Goal: Task Accomplishment & Management: Manage account settings

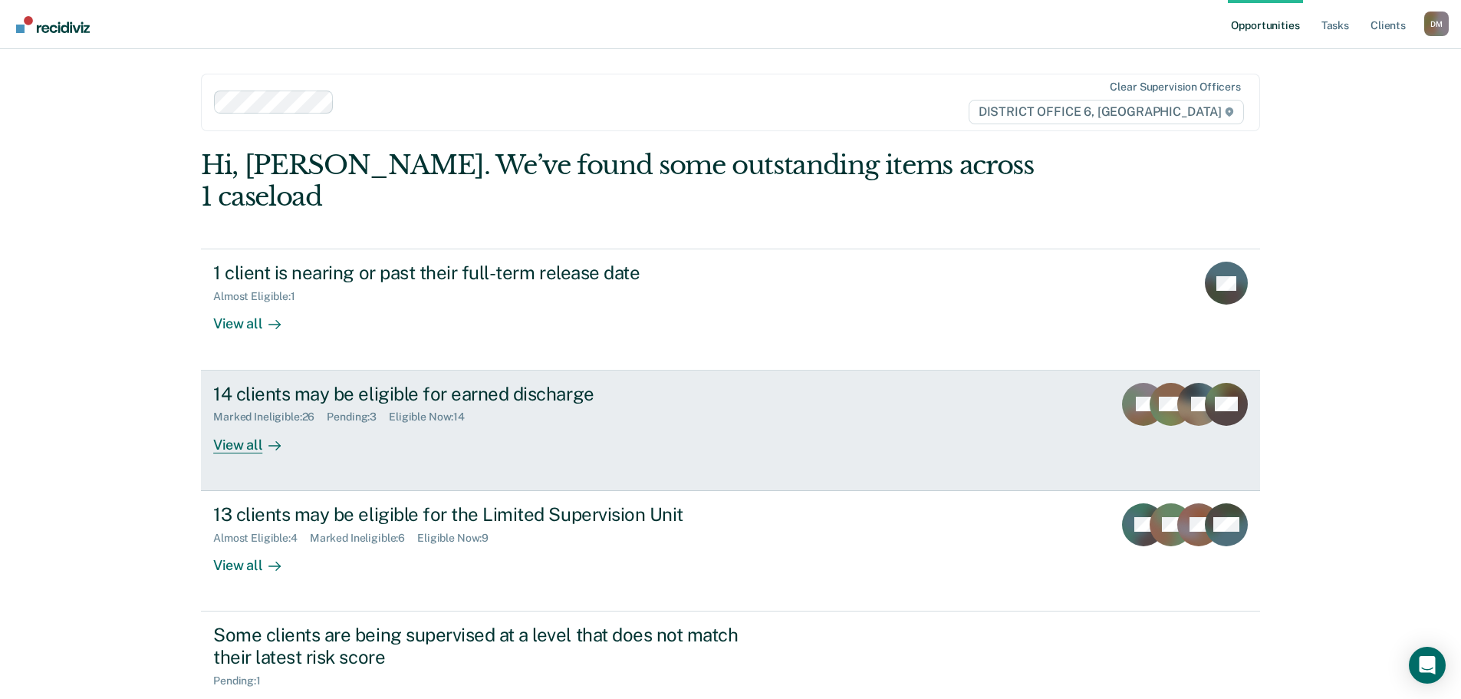
click at [601, 383] on div "14 clients may be eligible for earned discharge" at bounding box center [482, 394] width 539 height 22
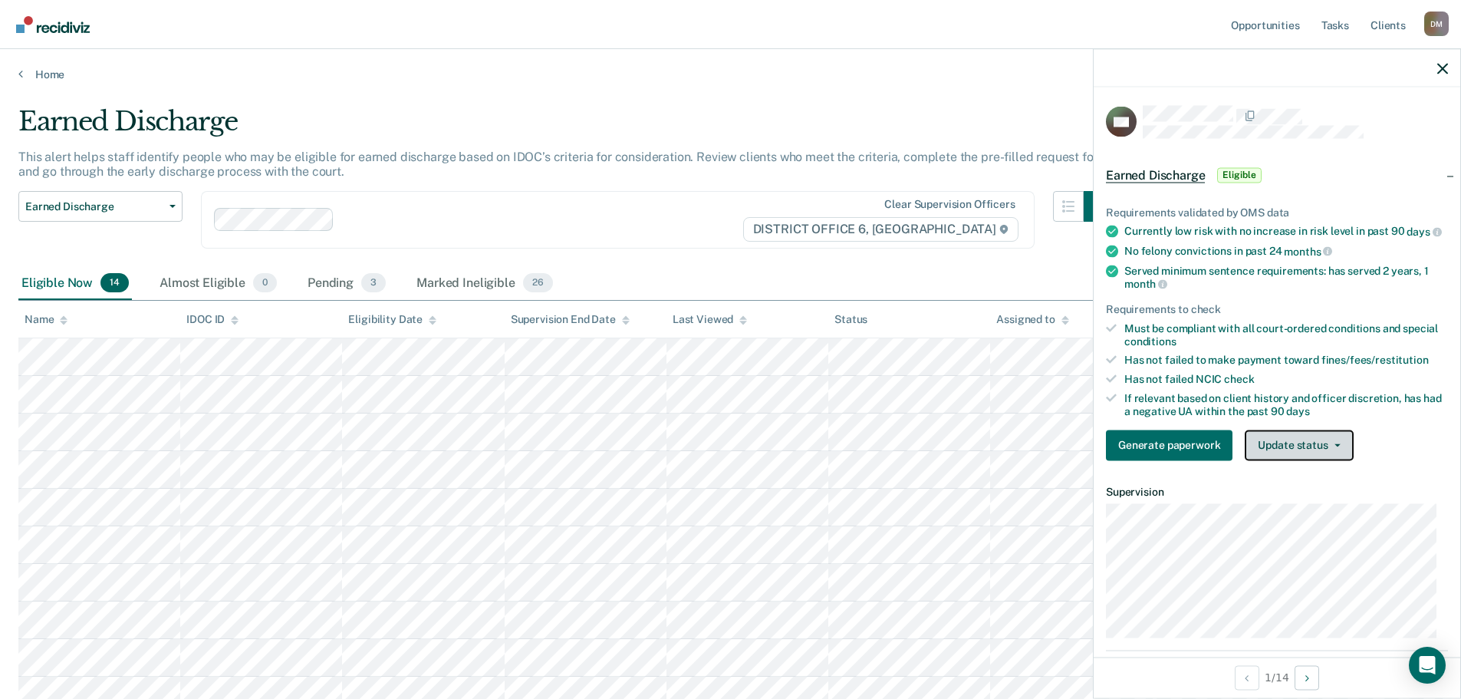
click at [1339, 460] on button "Update status" at bounding box center [1299, 445] width 108 height 31
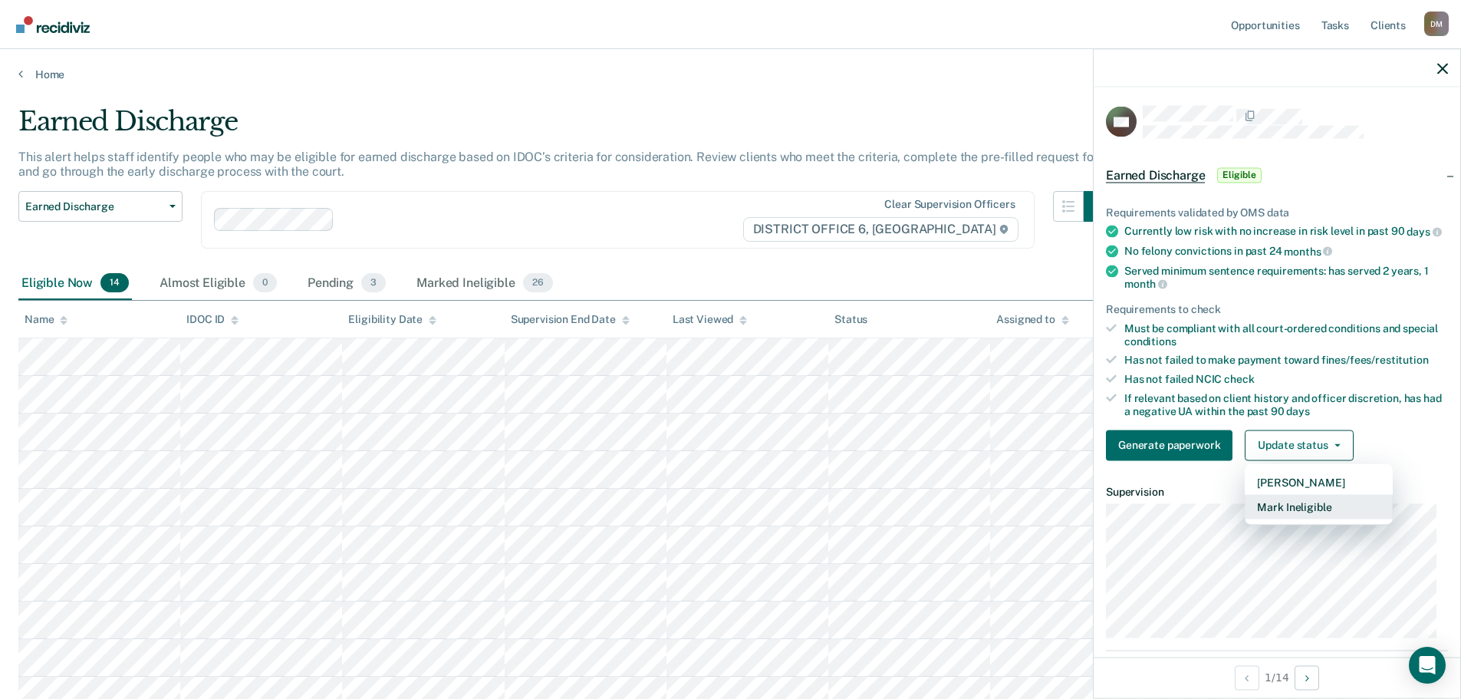
click at [1297, 519] on button "Mark Ineligible" at bounding box center [1319, 506] width 148 height 25
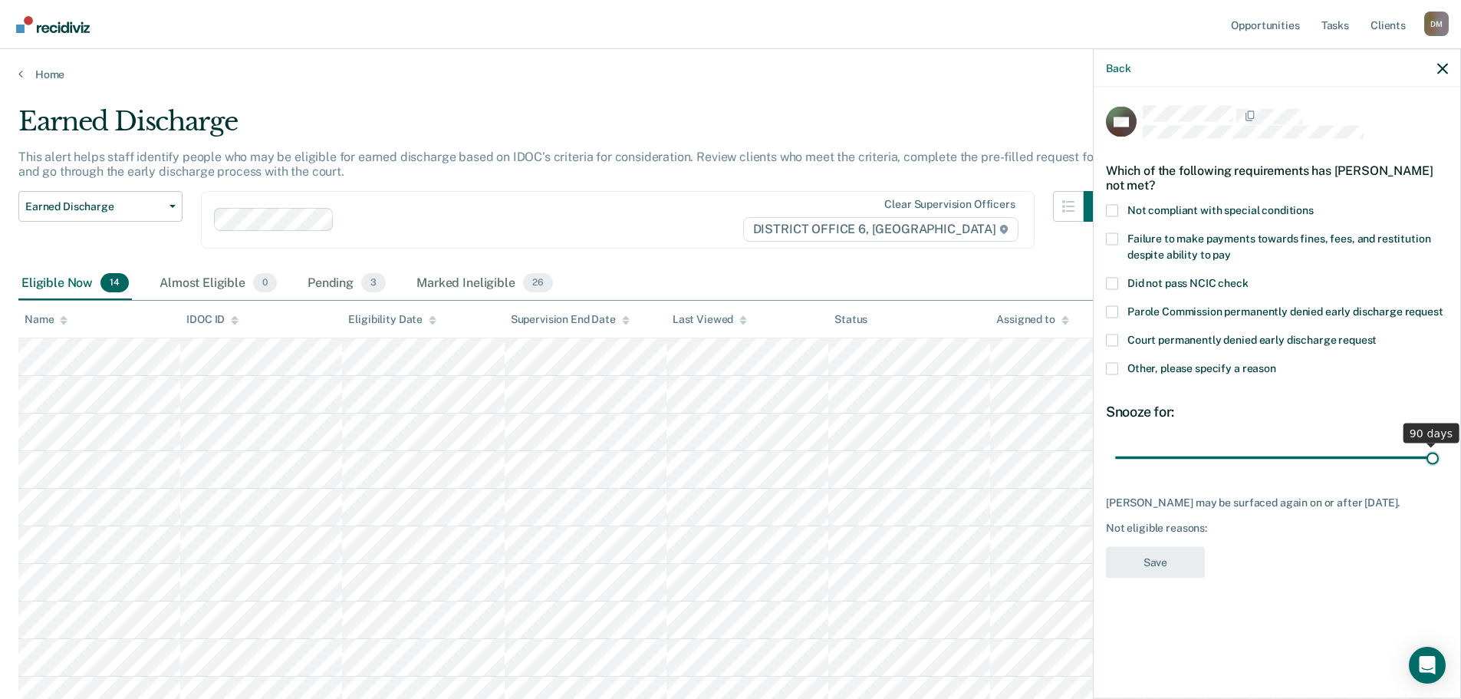
drag, startPoint x: 1221, startPoint y: 454, endPoint x: 1472, endPoint y: 466, distance: 251.2
type input "90"
click at [1439, 466] on input "range" at bounding box center [1277, 457] width 324 height 27
click at [1117, 370] on span at bounding box center [1112, 368] width 12 height 12
click at [1277, 362] on input "Other, please specify a reason" at bounding box center [1277, 362] width 0 height 0
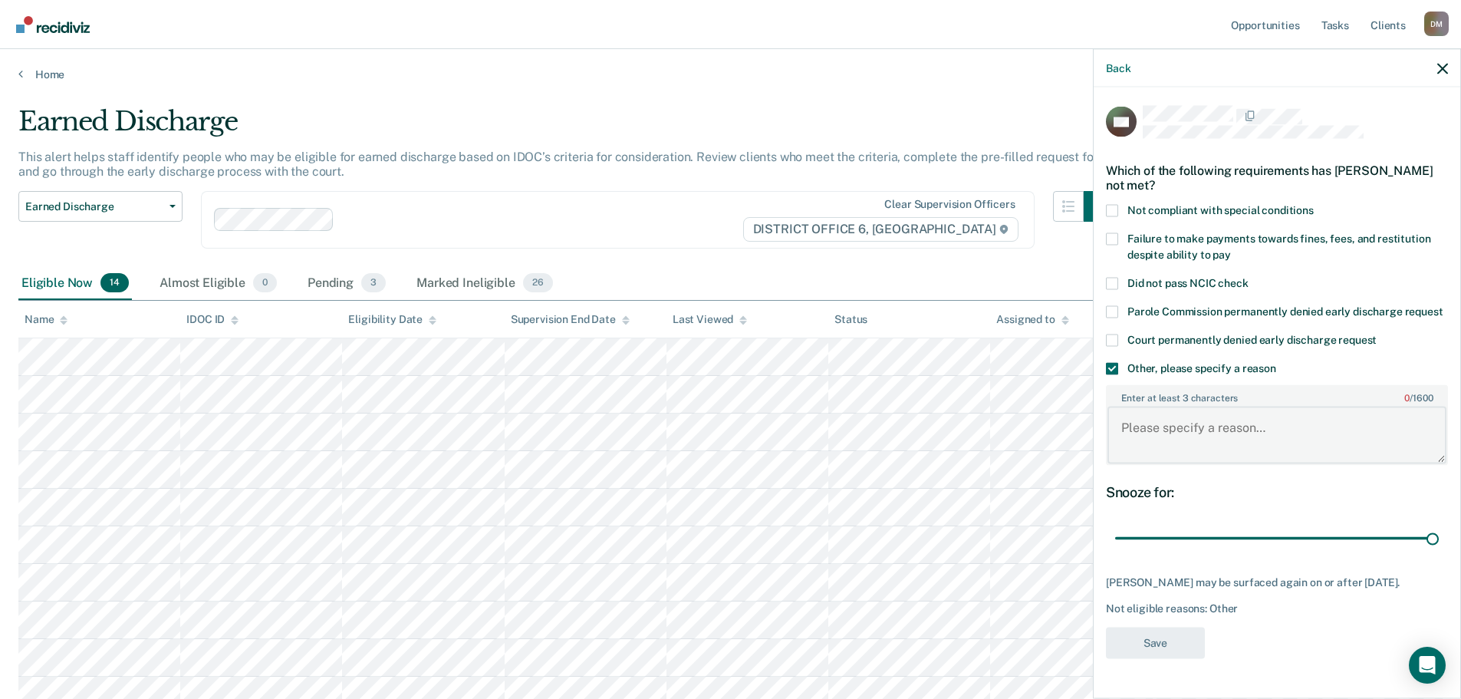
click at [1168, 439] on textarea "Enter at least 3 characters 0 / 1600" at bounding box center [1277, 435] width 339 height 57
type textarea "Not at half her time"
click at [1160, 658] on button "Save" at bounding box center [1155, 642] width 99 height 31
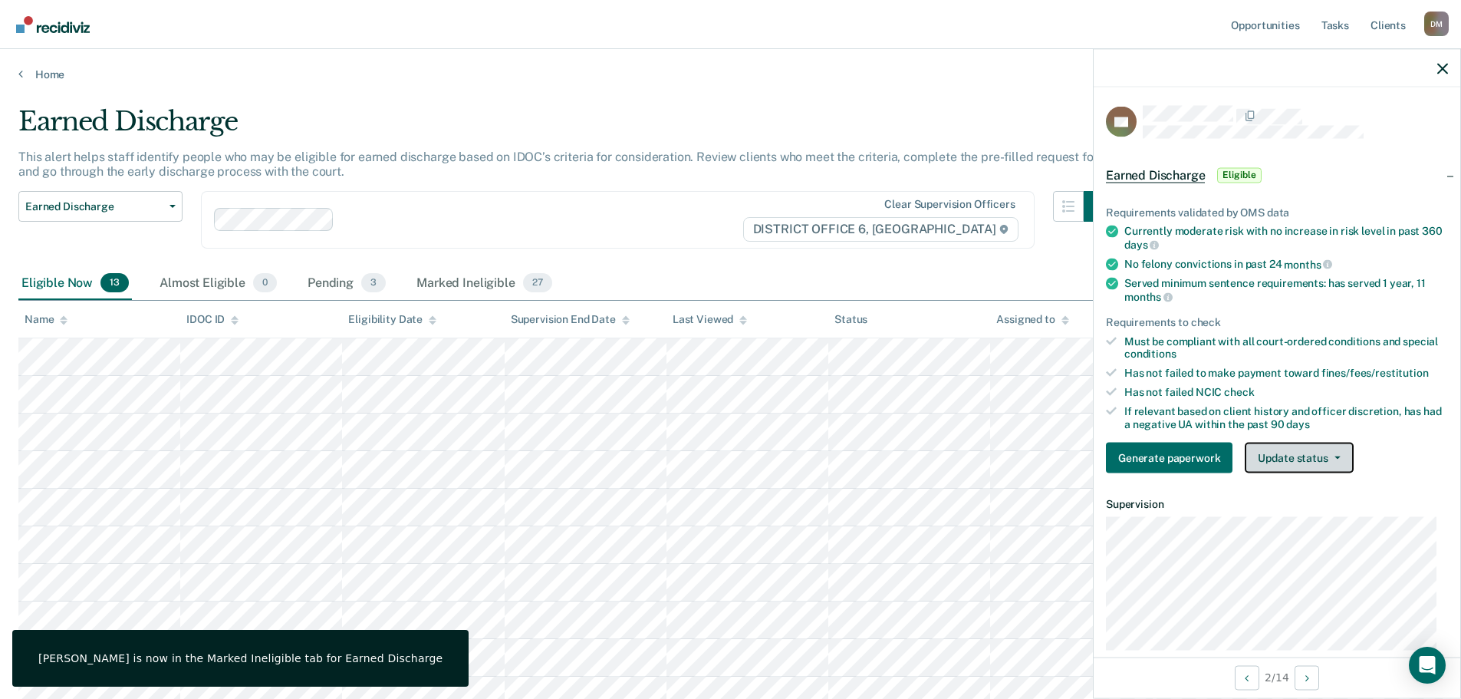
click at [1315, 446] on button "Update status" at bounding box center [1299, 458] width 108 height 31
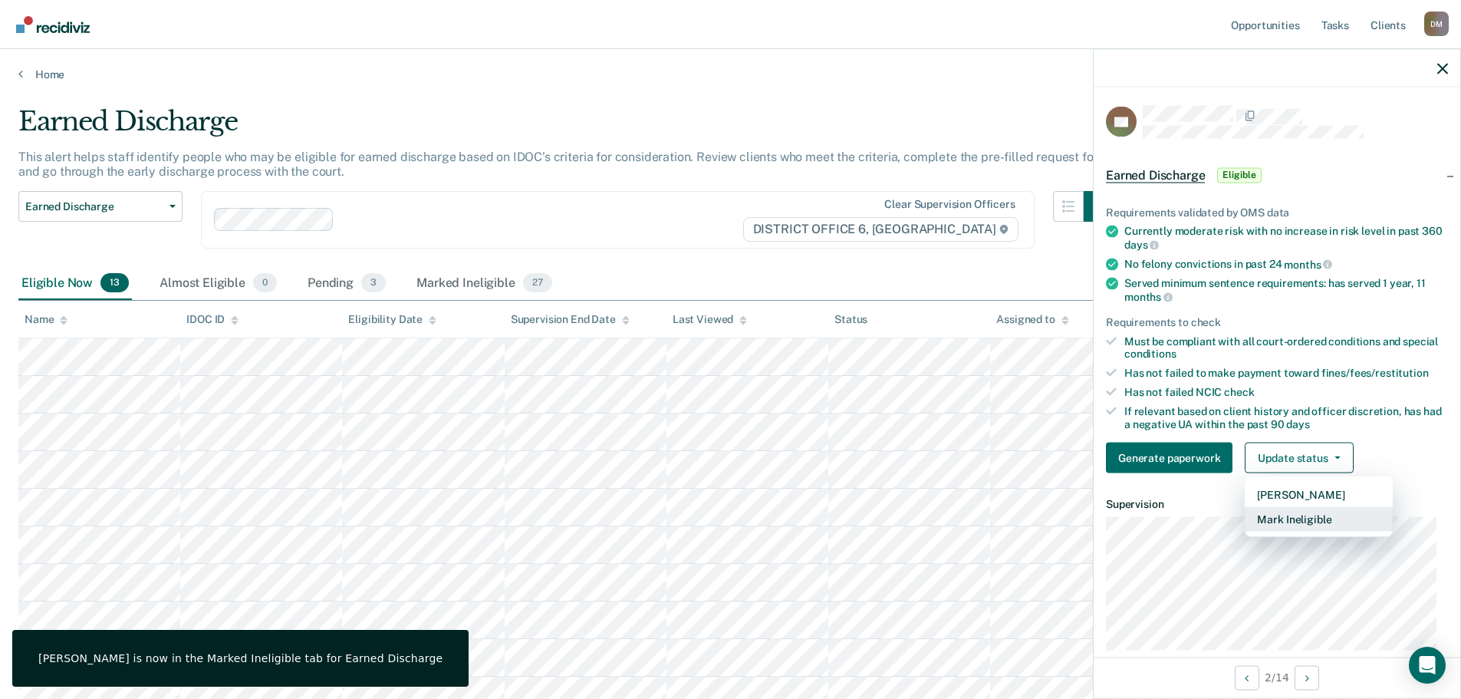
click at [1313, 528] on button "Mark Ineligible" at bounding box center [1319, 519] width 148 height 25
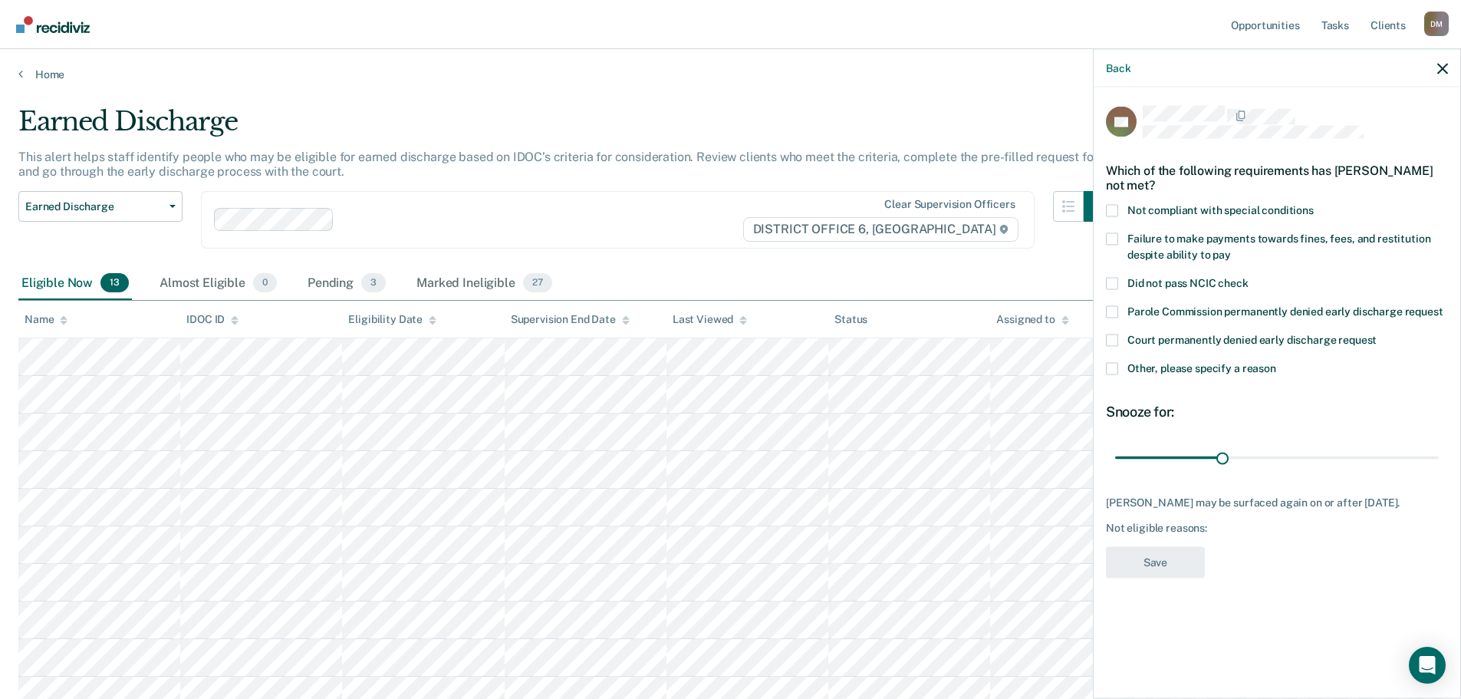
click at [1111, 209] on span at bounding box center [1112, 210] width 12 height 12
click at [1314, 204] on input "Not compliant with special conditions" at bounding box center [1314, 204] width 0 height 0
drag, startPoint x: 1223, startPoint y: 459, endPoint x: 1468, endPoint y: 489, distance: 247.4
type input "90"
click at [1439, 471] on input "range" at bounding box center [1277, 457] width 324 height 27
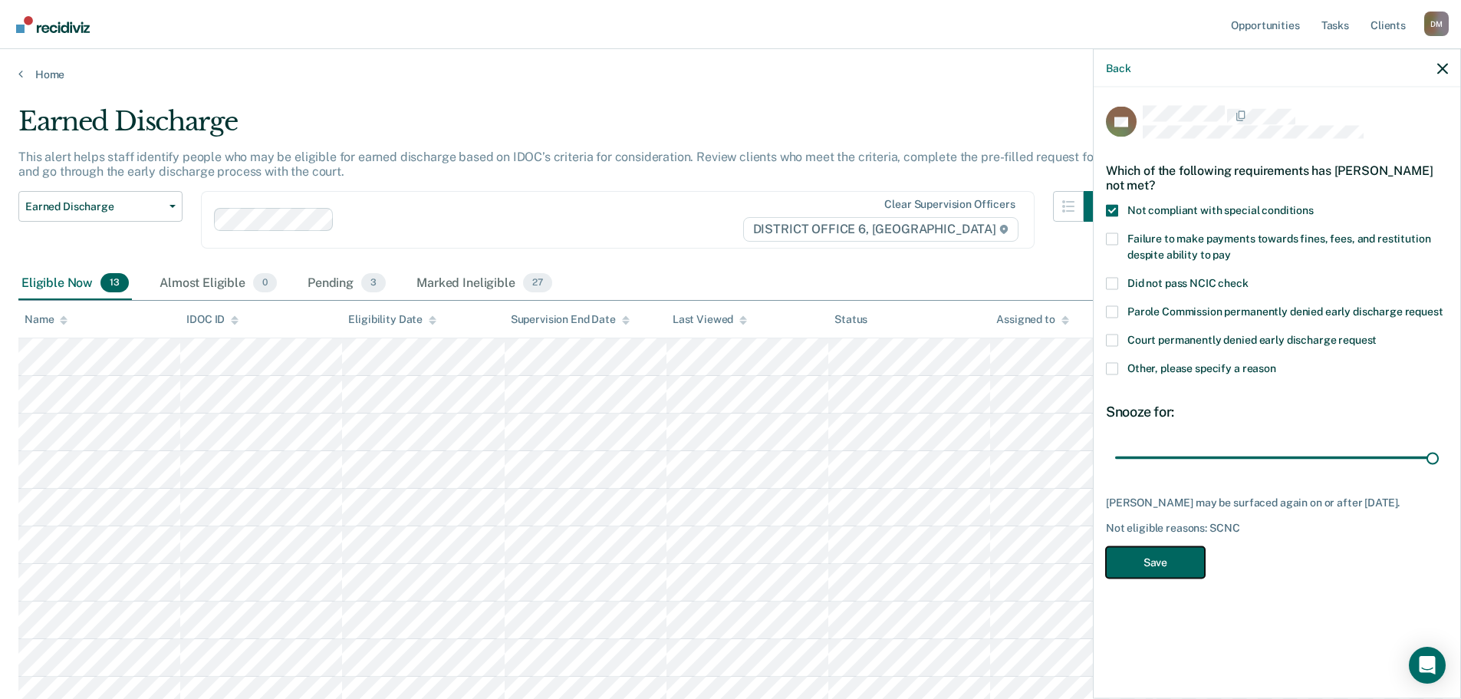
click at [1159, 552] on button "Save" at bounding box center [1155, 561] width 99 height 31
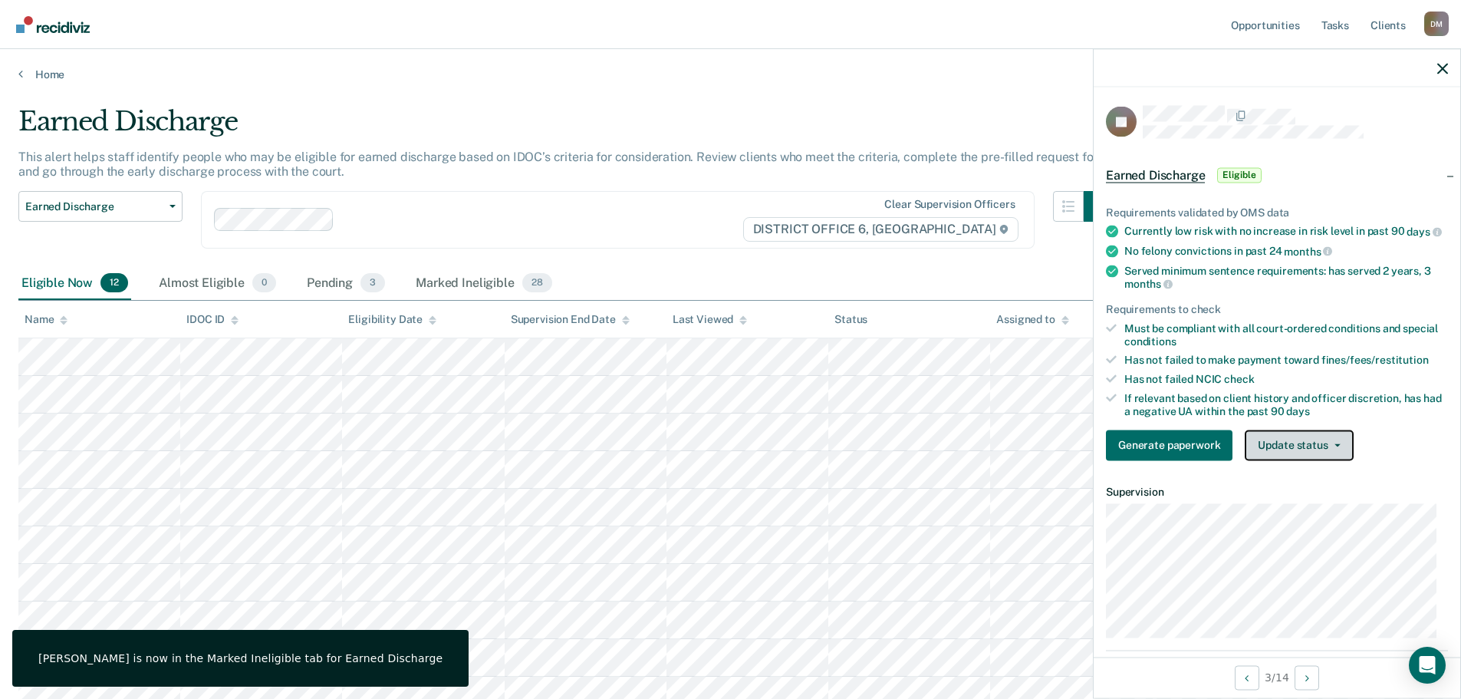
click at [1339, 454] on button "Update status" at bounding box center [1299, 445] width 108 height 31
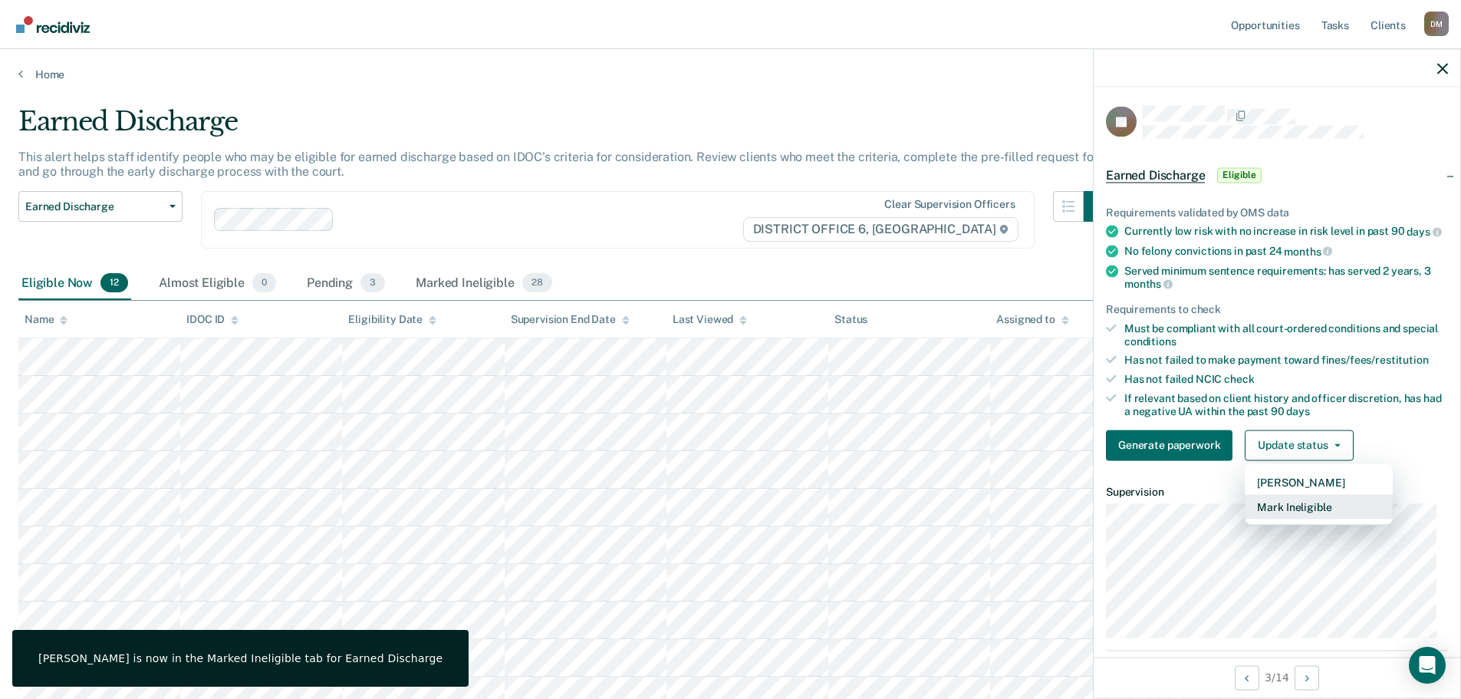
click at [1297, 519] on button "Mark Ineligible" at bounding box center [1319, 506] width 148 height 25
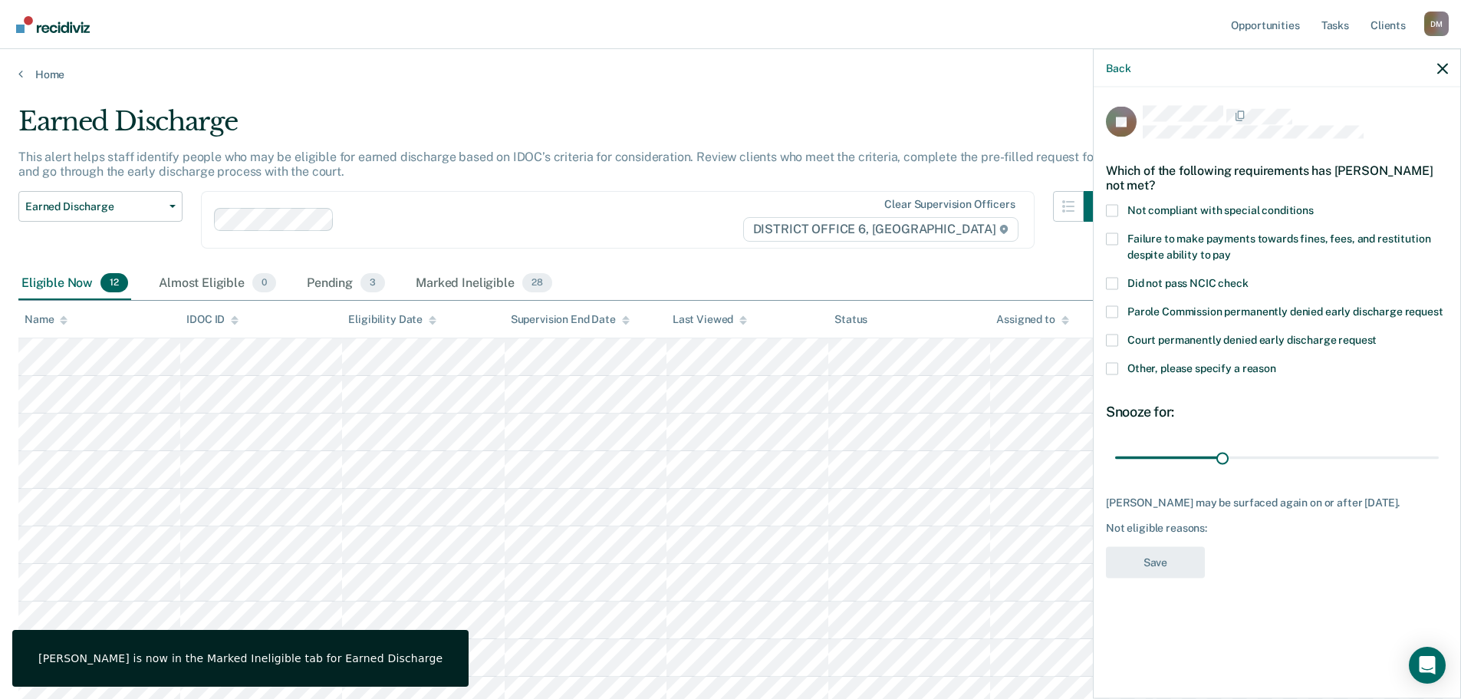
click at [1102, 363] on div "JR Which of the following requirements has [PERSON_NAME] not met? Not compliant…" at bounding box center [1277, 391] width 367 height 608
click at [1113, 370] on span at bounding box center [1112, 368] width 12 height 12
click at [1277, 362] on input "Other, please specify a reason" at bounding box center [1277, 362] width 0 height 0
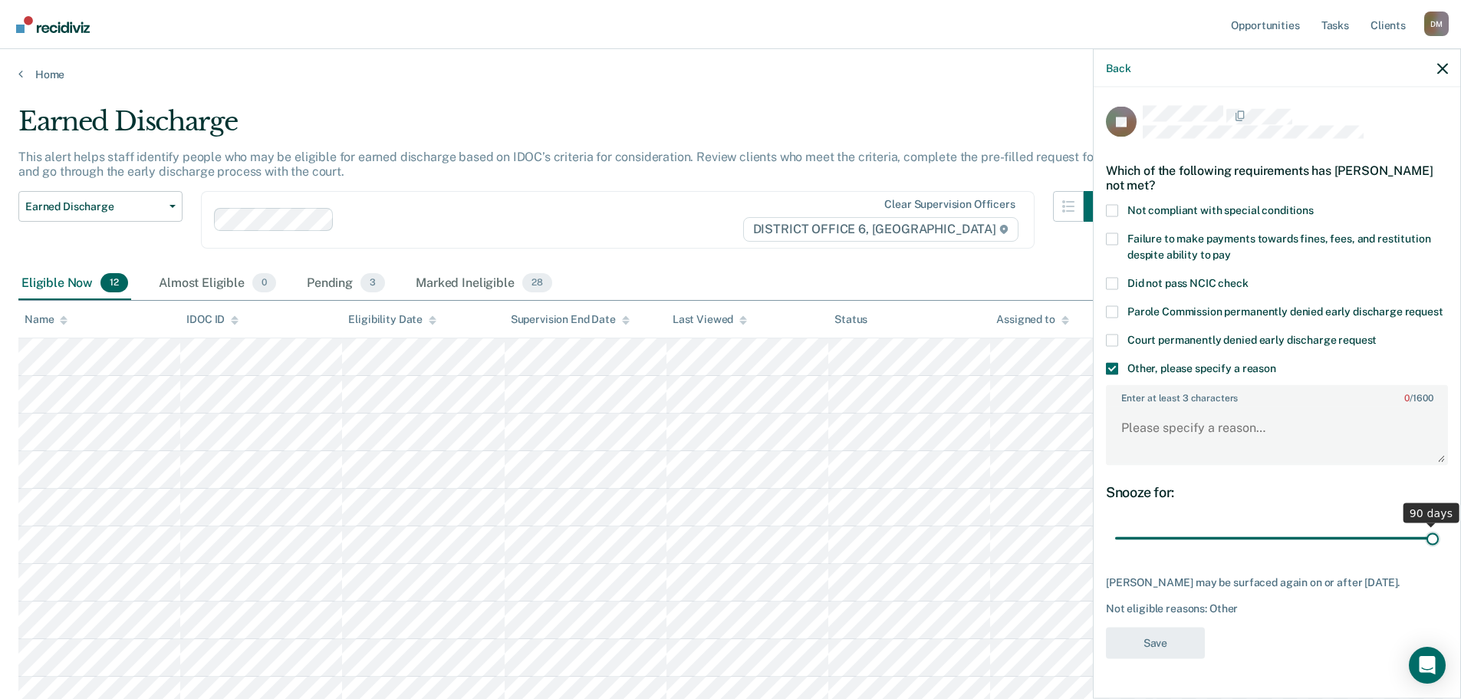
drag, startPoint x: 1226, startPoint y: 538, endPoint x: 1431, endPoint y: 527, distance: 205.1
type input "90"
click at [1439, 543] on input "range" at bounding box center [1277, 538] width 324 height 27
click at [1207, 427] on textarea "Enter at least 3 characters 0 / 1600" at bounding box center [1277, 435] width 339 height 57
type textarea "In SO treatment"
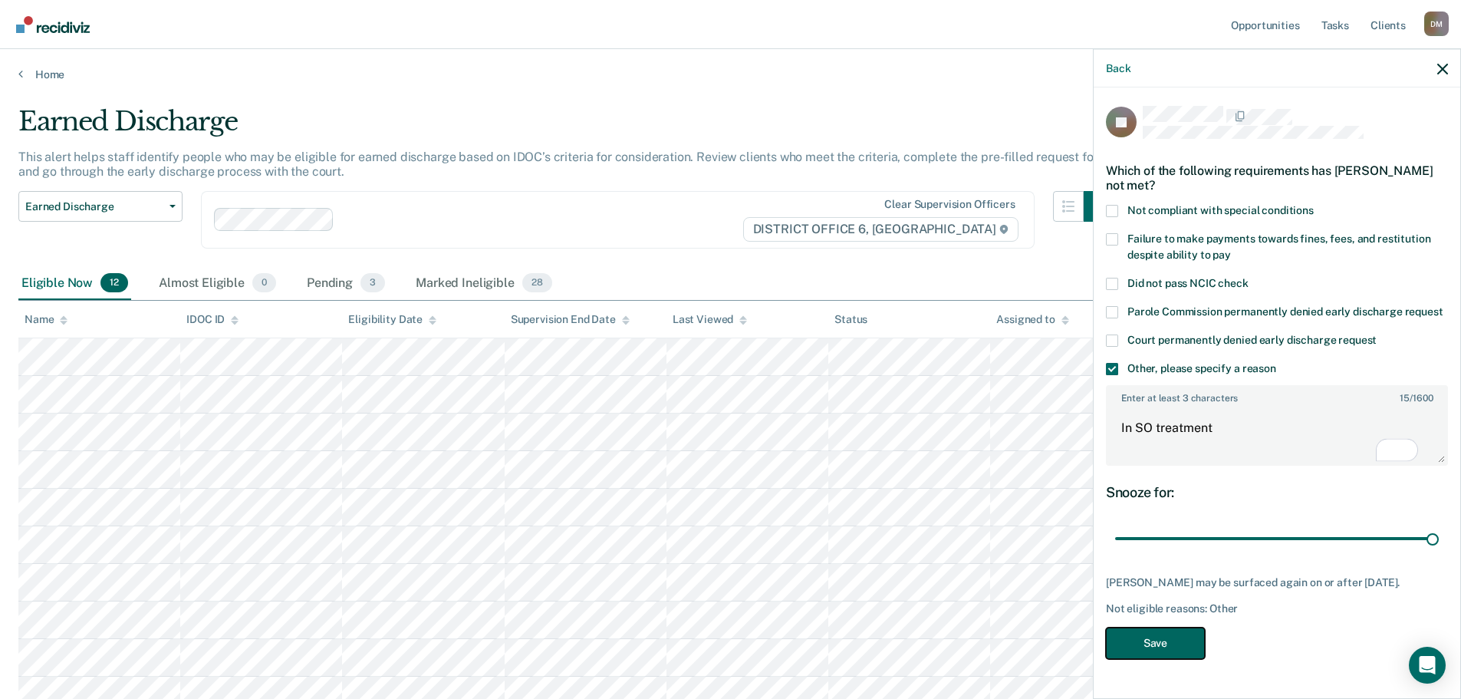
click at [1164, 658] on button "Save" at bounding box center [1155, 642] width 99 height 31
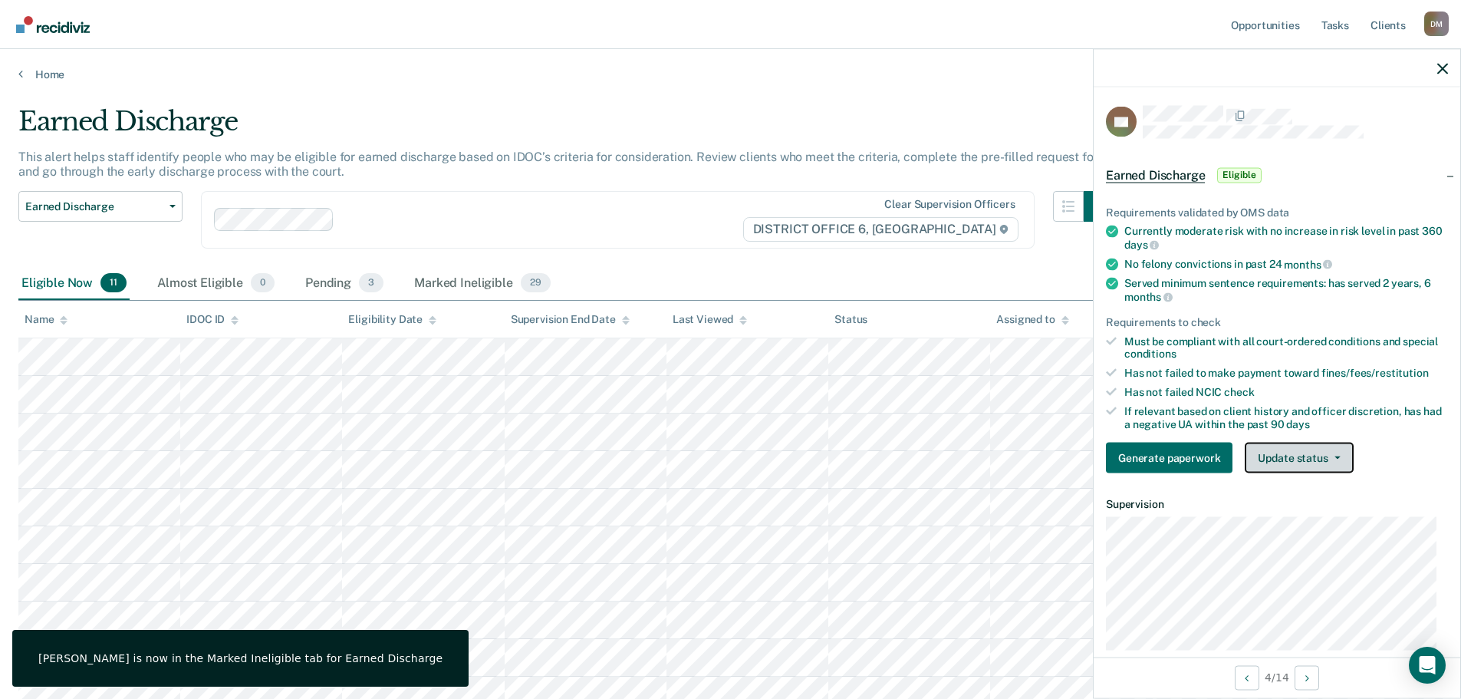
click at [1313, 447] on button "Update status" at bounding box center [1299, 458] width 108 height 31
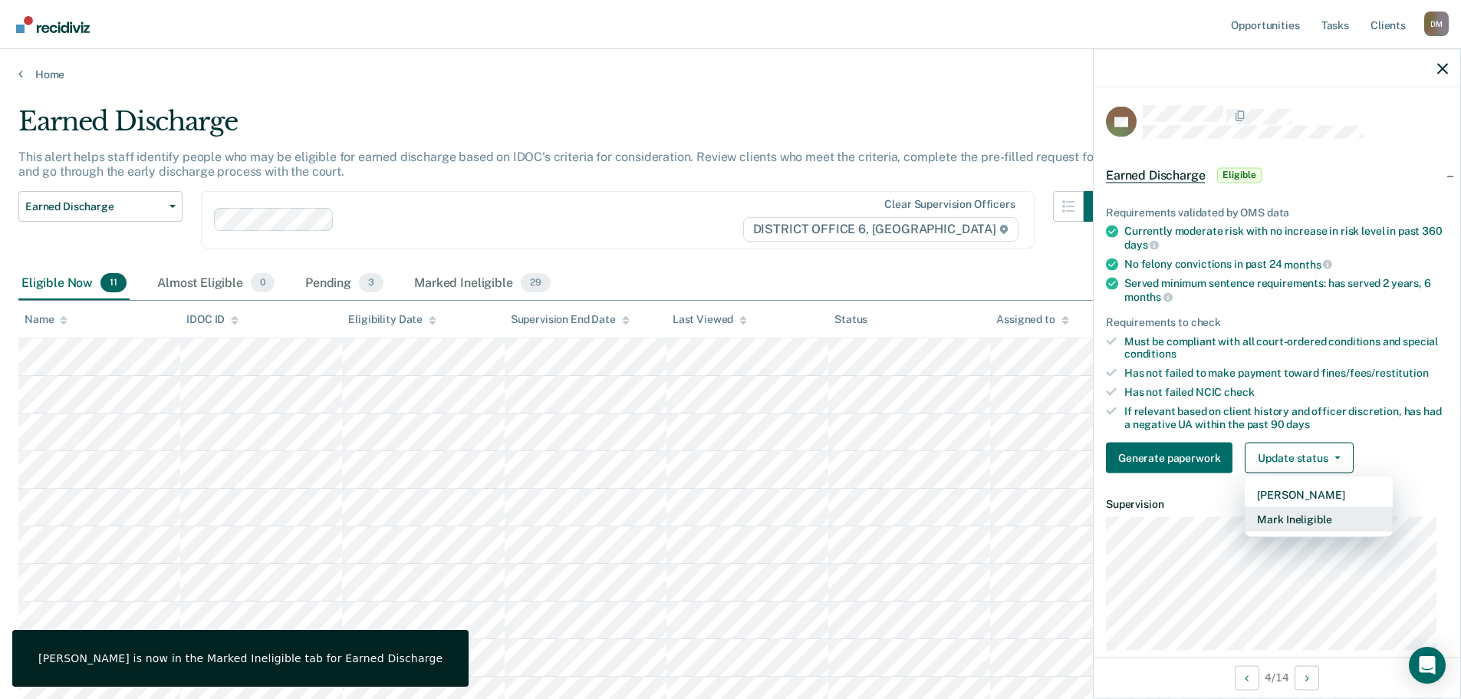
click at [1319, 523] on button "Mark Ineligible" at bounding box center [1319, 519] width 148 height 25
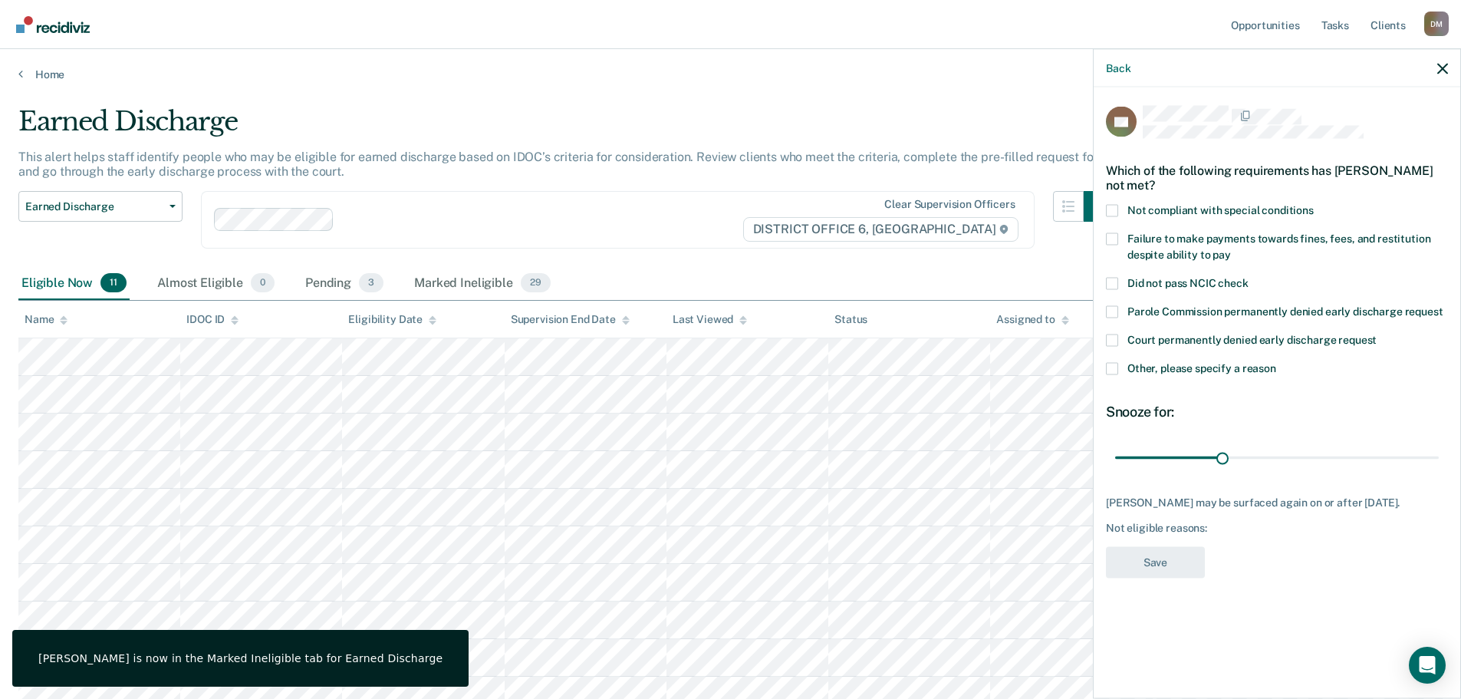
click at [1116, 204] on span at bounding box center [1112, 210] width 12 height 12
click at [1314, 204] on input "Not compliant with special conditions" at bounding box center [1314, 204] width 0 height 0
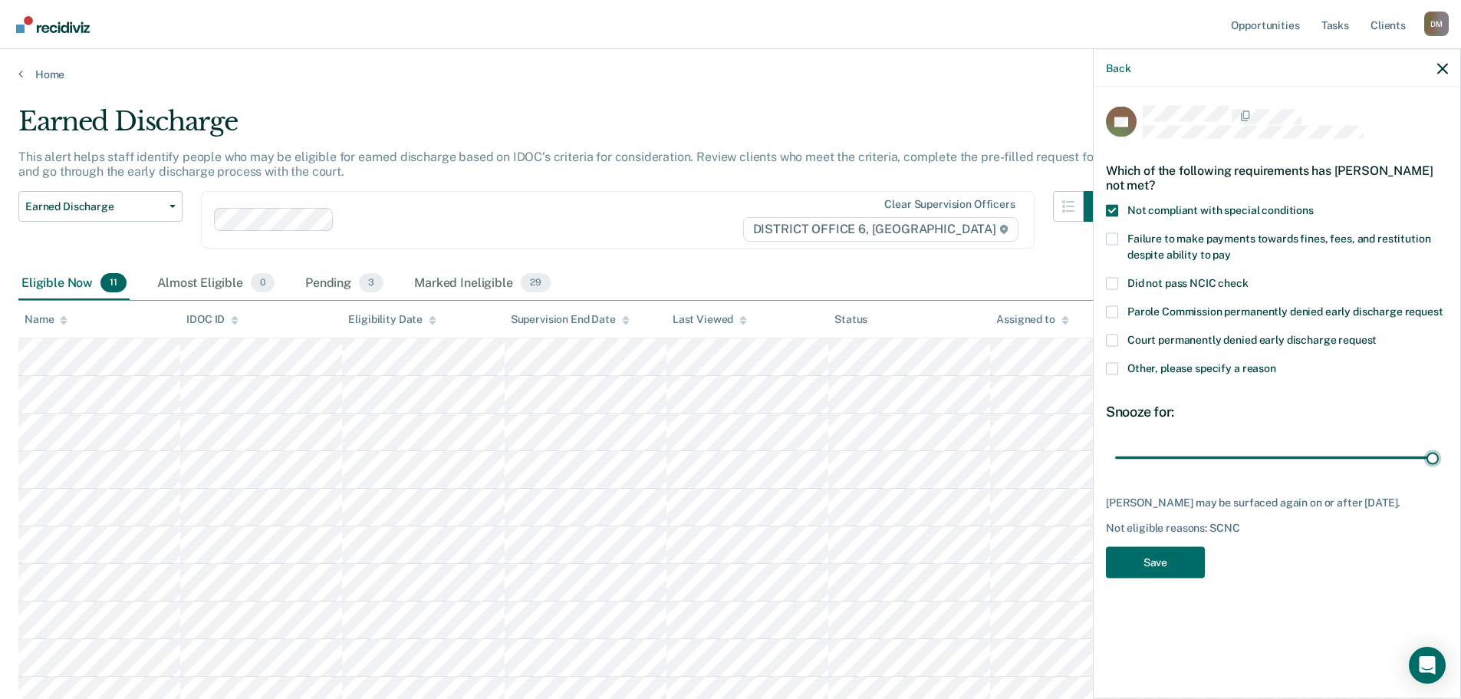
drag, startPoint x: 1219, startPoint y: 452, endPoint x: 1452, endPoint y: 463, distance: 233.5
type input "90"
click at [1439, 459] on input "range" at bounding box center [1277, 457] width 324 height 27
click at [1156, 562] on button "Save" at bounding box center [1155, 561] width 99 height 31
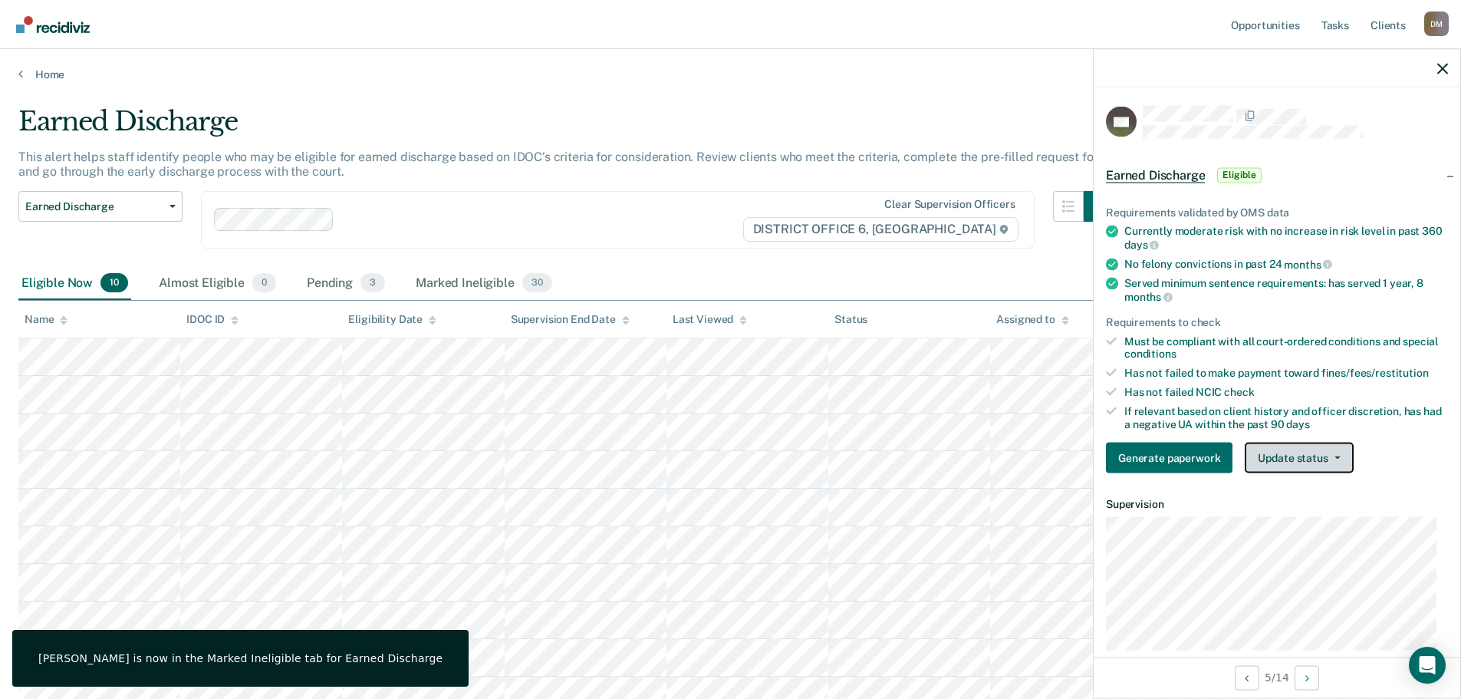
click at [1300, 450] on button "Update status" at bounding box center [1299, 458] width 108 height 31
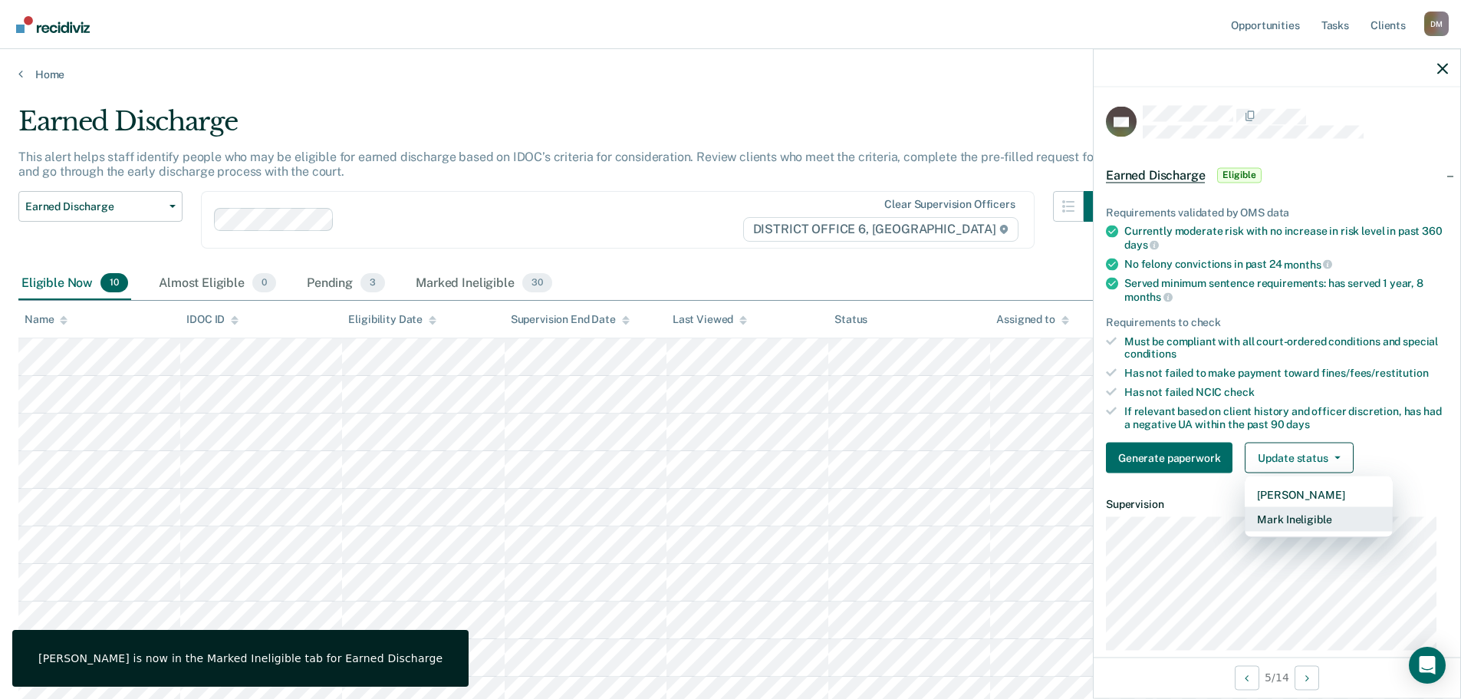
click at [1291, 518] on button "Mark Ineligible" at bounding box center [1319, 519] width 148 height 25
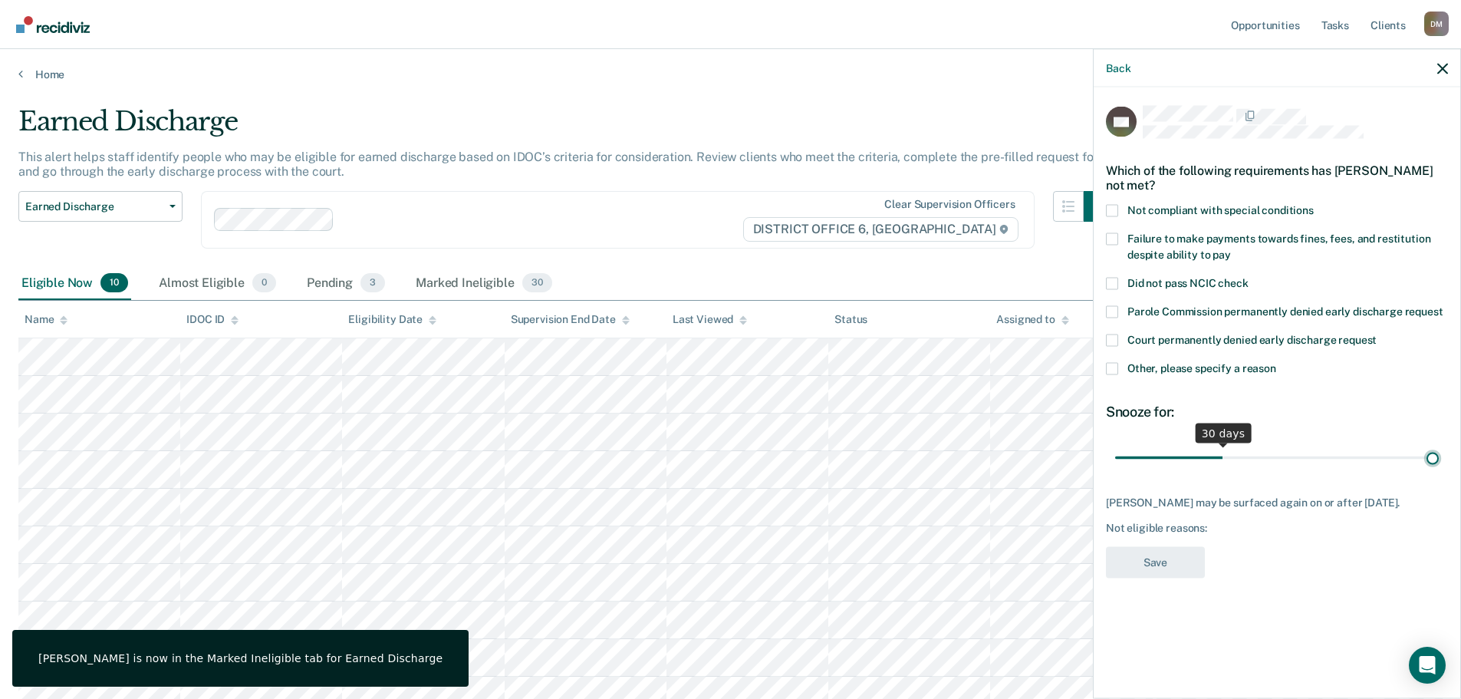
drag, startPoint x: 1227, startPoint y: 460, endPoint x: 1472, endPoint y: 470, distance: 244.9
type input "90"
click at [1439, 470] on input "range" at bounding box center [1277, 457] width 324 height 27
click at [1155, 371] on span "Other, please specify a reason" at bounding box center [1202, 367] width 149 height 12
click at [1277, 362] on input "Other, please specify a reason" at bounding box center [1277, 362] width 0 height 0
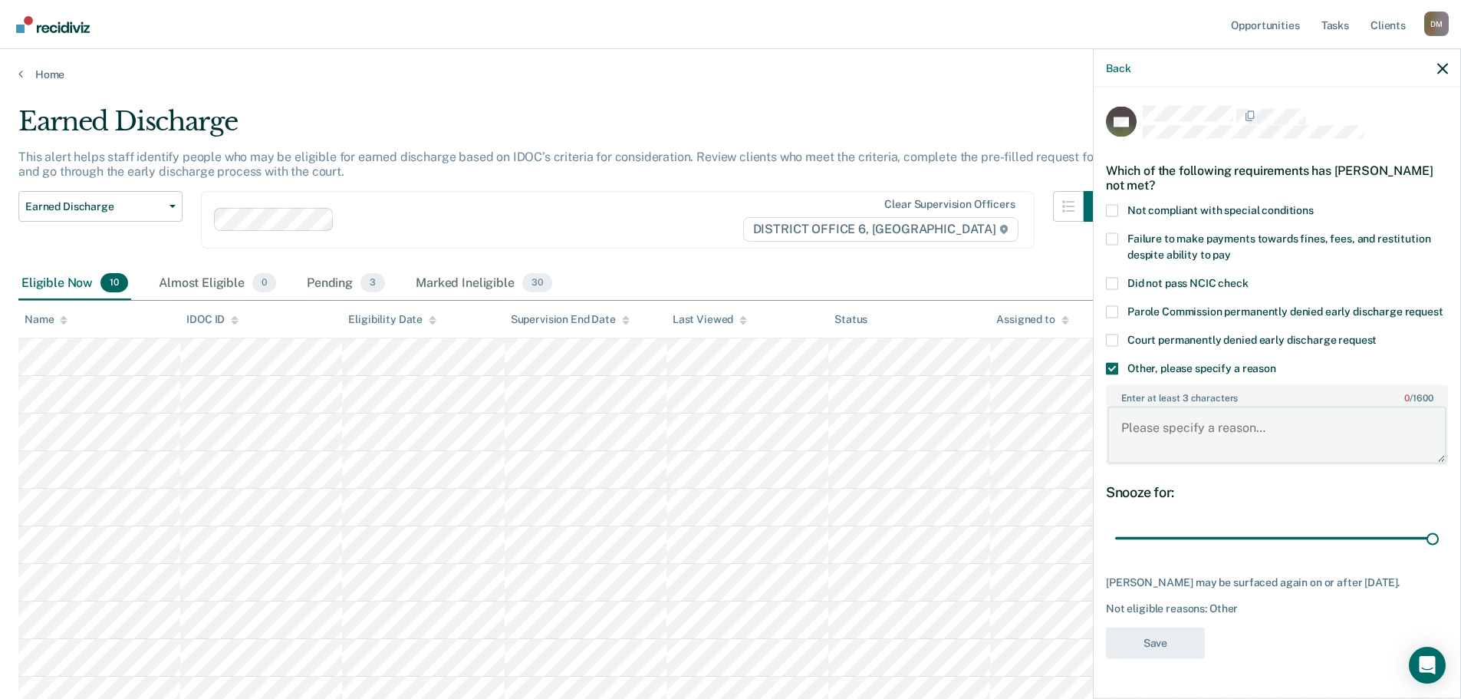
click at [1150, 437] on textarea "Enter at least 3 characters 0 / 1600" at bounding box center [1277, 435] width 339 height 57
type textarea "In Drug Court"
click at [1160, 655] on button "Save" at bounding box center [1155, 642] width 99 height 31
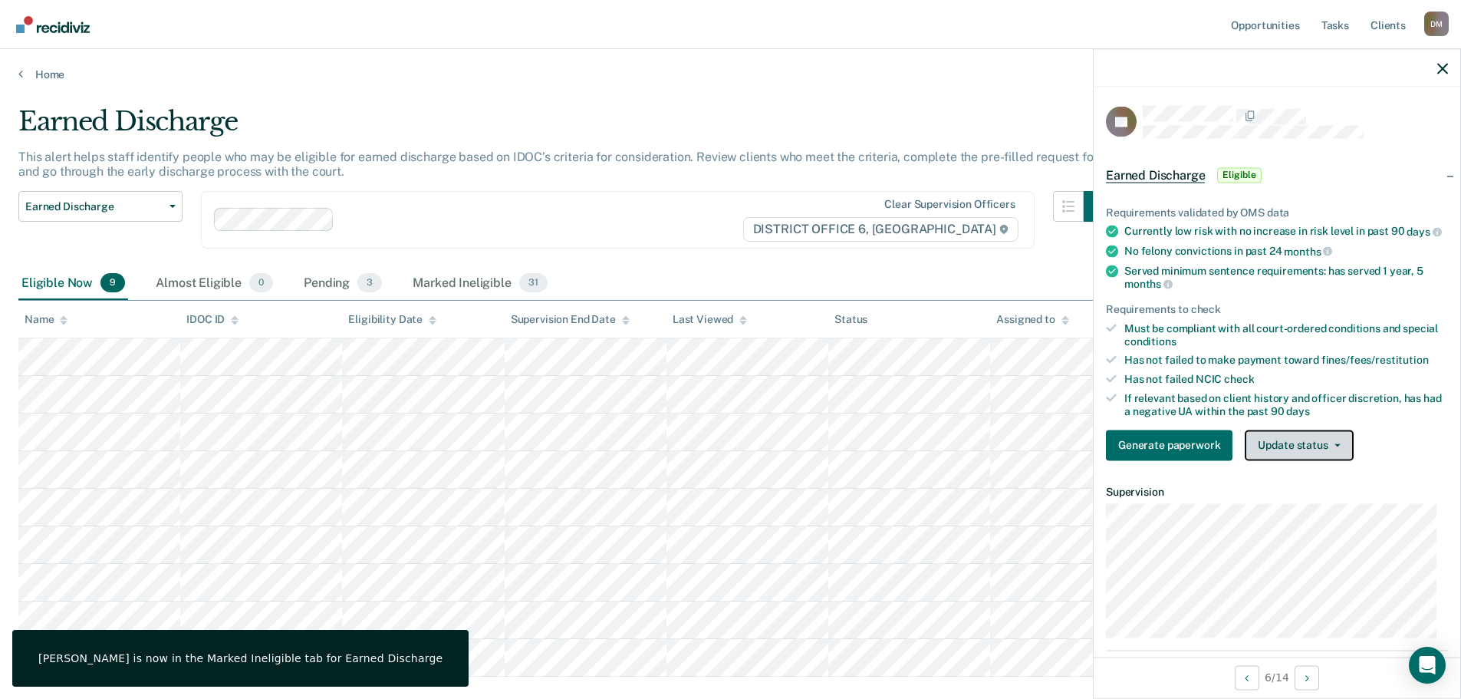
click at [1294, 453] on button "Update status" at bounding box center [1299, 445] width 108 height 31
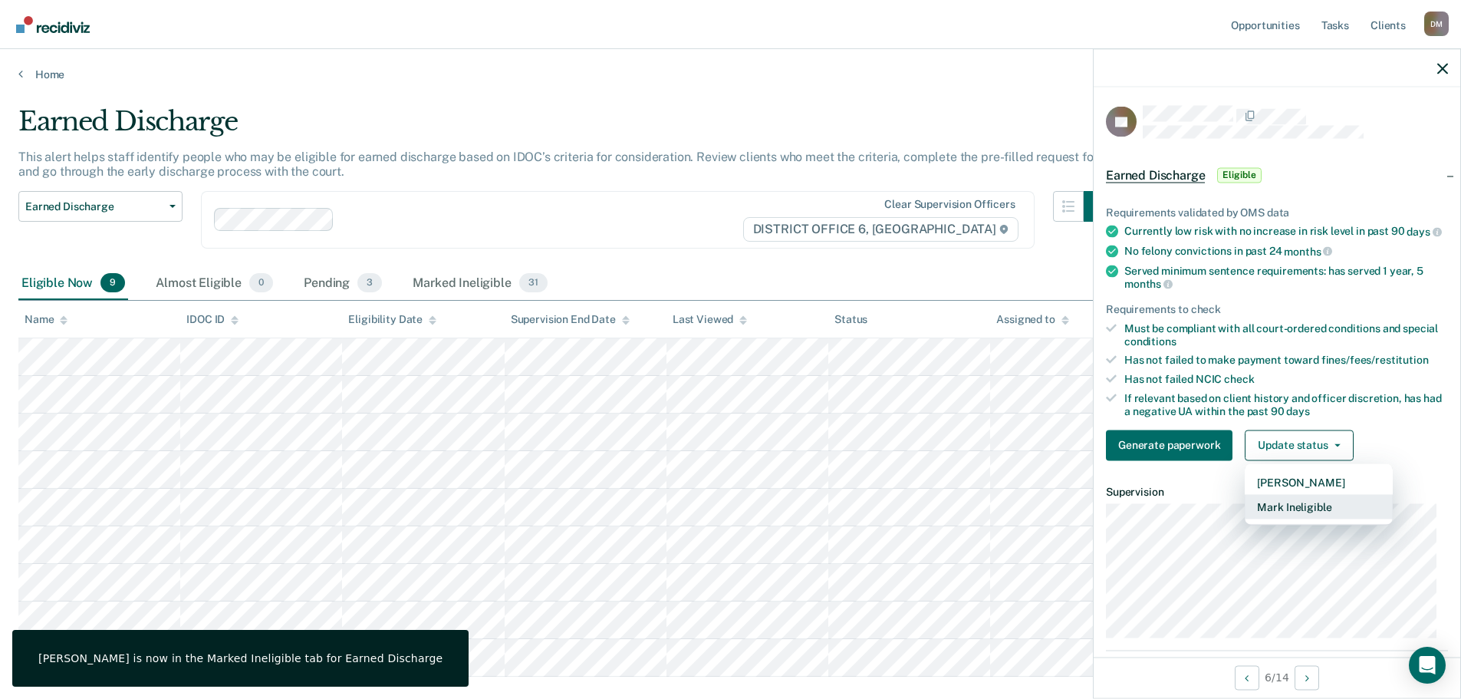
click at [1297, 517] on button "Mark Ineligible" at bounding box center [1319, 506] width 148 height 25
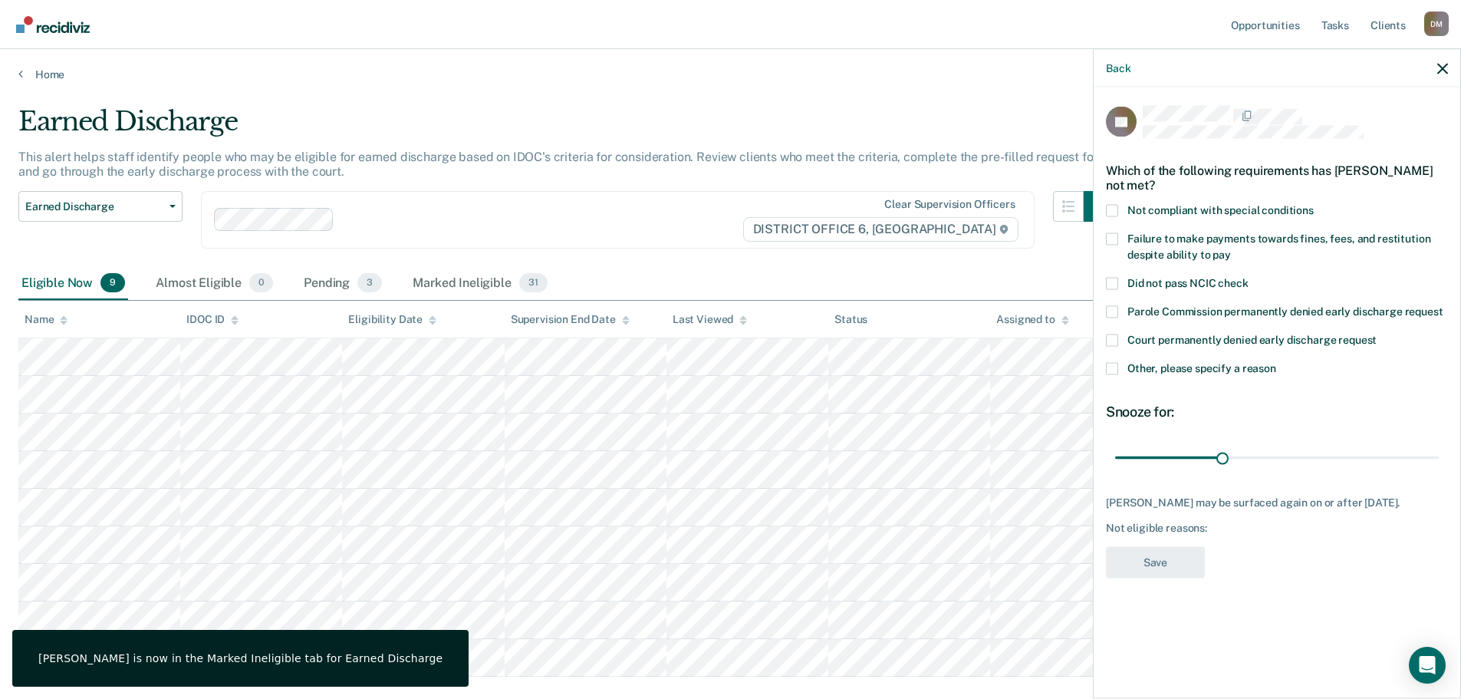
click at [1116, 365] on span at bounding box center [1112, 368] width 12 height 12
click at [1277, 362] on input "Other, please specify a reason" at bounding box center [1277, 362] width 0 height 0
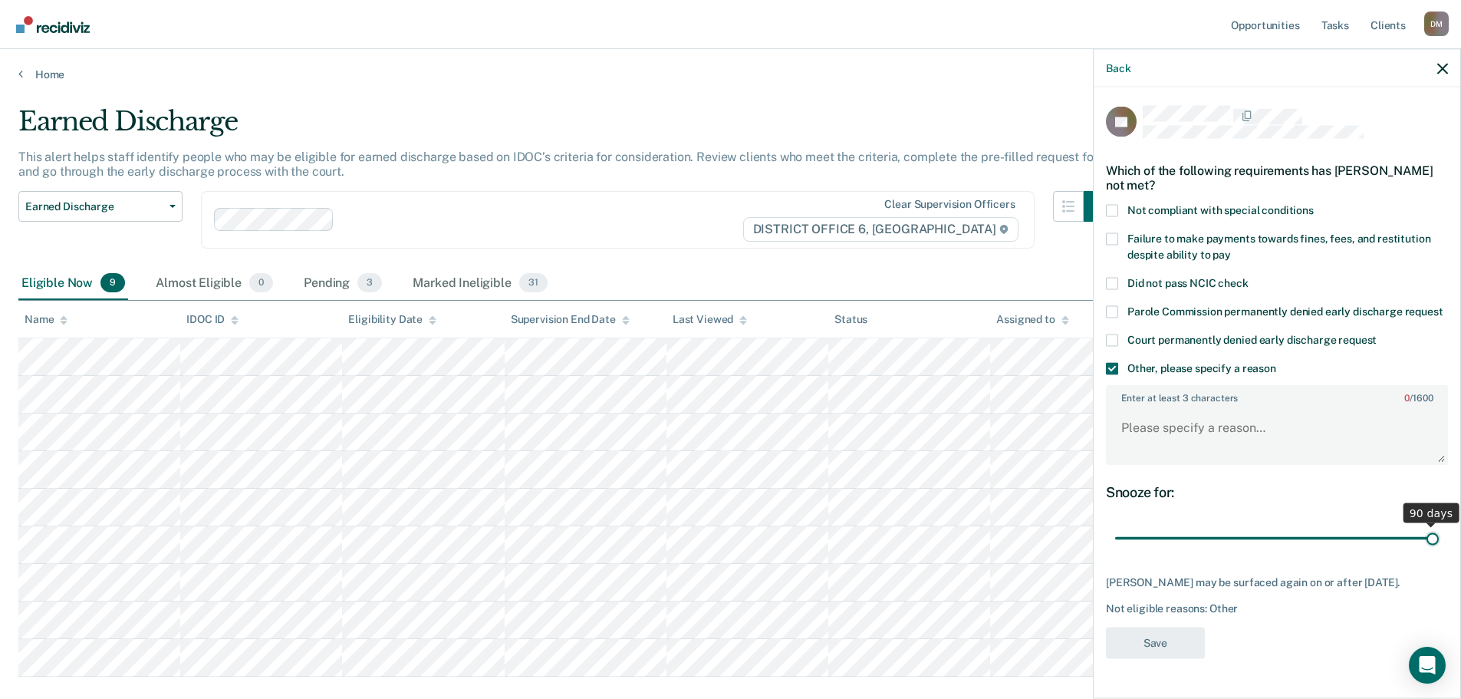
drag, startPoint x: 1334, startPoint y: 539, endPoint x: 1472, endPoint y: 522, distance: 139.1
type input "90"
click at [1439, 525] on input "range" at bounding box center [1277, 538] width 324 height 27
click at [1150, 414] on textarea "Enter at least 3 characters 0 / 1600" at bounding box center [1277, 435] width 339 height 57
type textarea "In Drug Court"
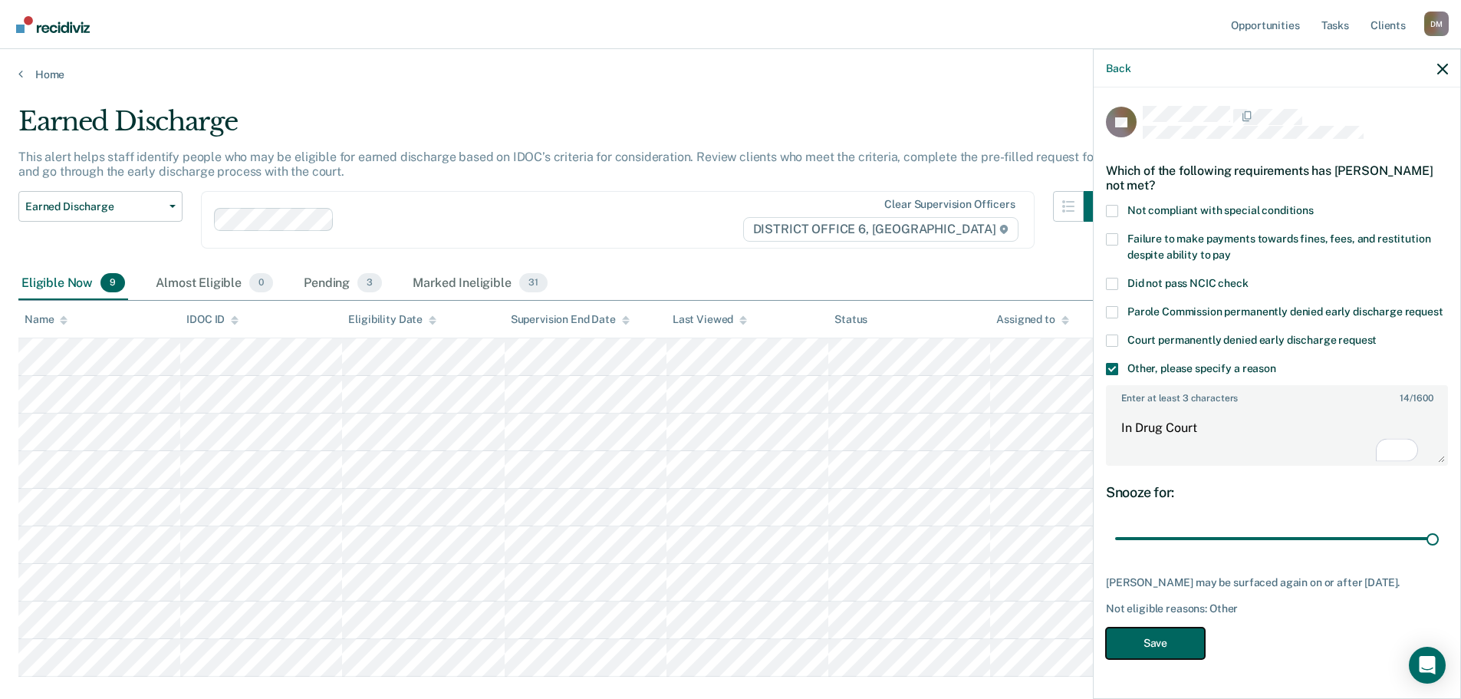
click at [1146, 658] on button "Save" at bounding box center [1155, 642] width 99 height 31
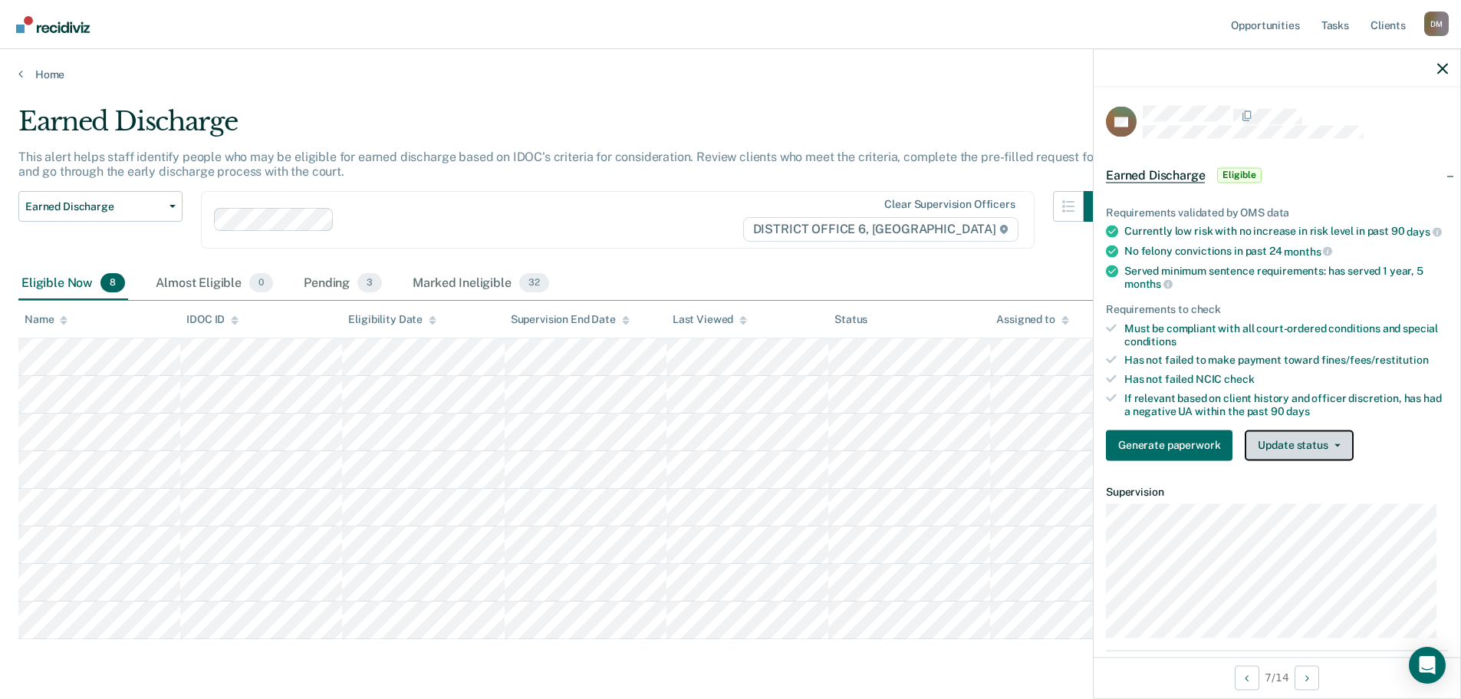
click at [1310, 457] on button "Update status" at bounding box center [1299, 445] width 108 height 31
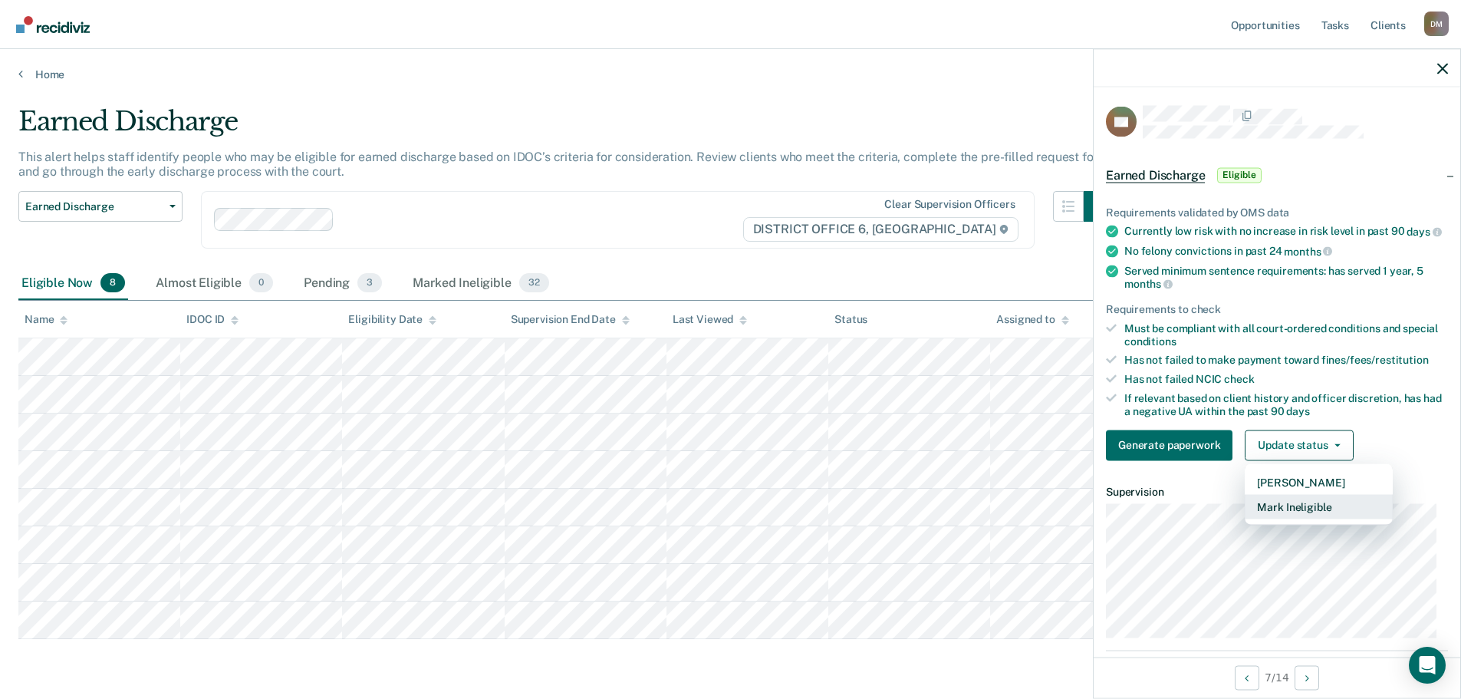
click at [1310, 519] on button "Mark Ineligible" at bounding box center [1319, 506] width 148 height 25
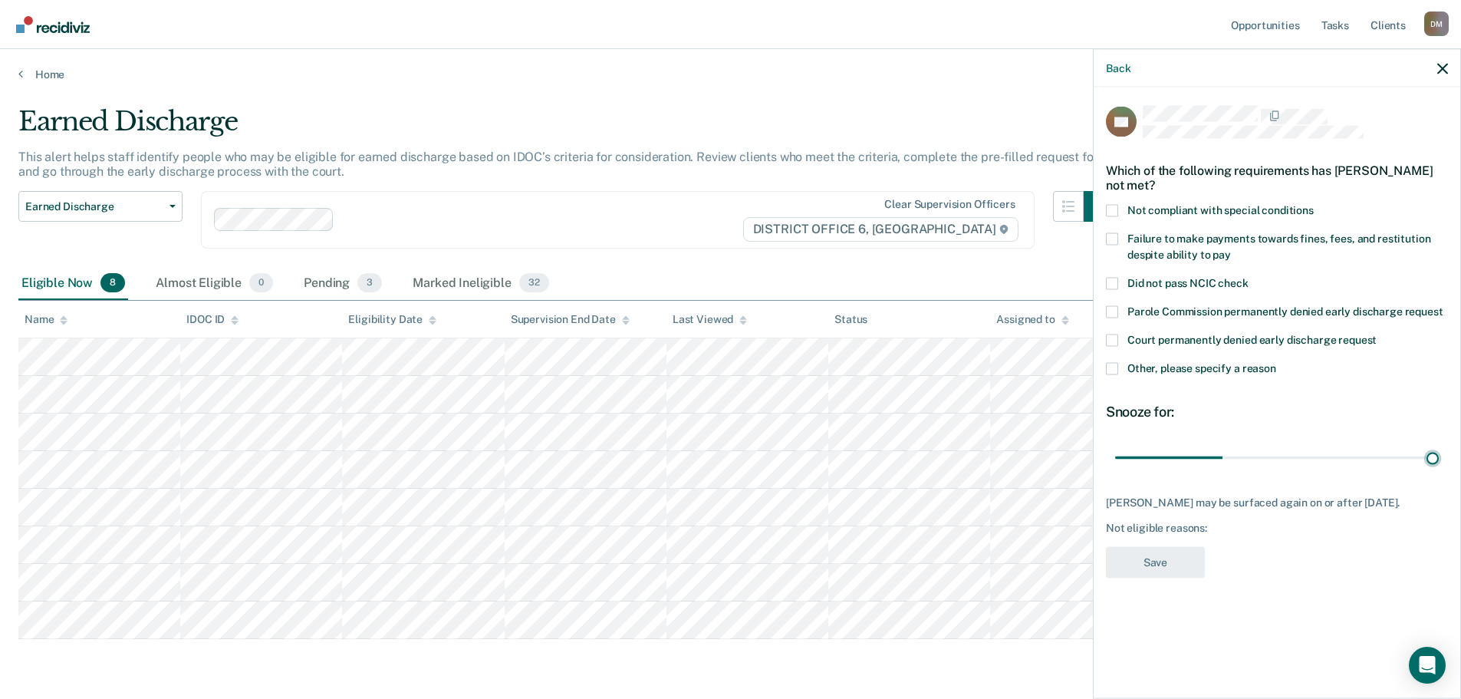
drag, startPoint x: 1221, startPoint y: 458, endPoint x: 1472, endPoint y: 434, distance: 252.0
type input "90"
click at [1439, 444] on input "range" at bounding box center [1277, 457] width 324 height 27
click at [1111, 364] on span at bounding box center [1112, 368] width 12 height 12
click at [1277, 362] on input "Other, please specify a reason" at bounding box center [1277, 362] width 0 height 0
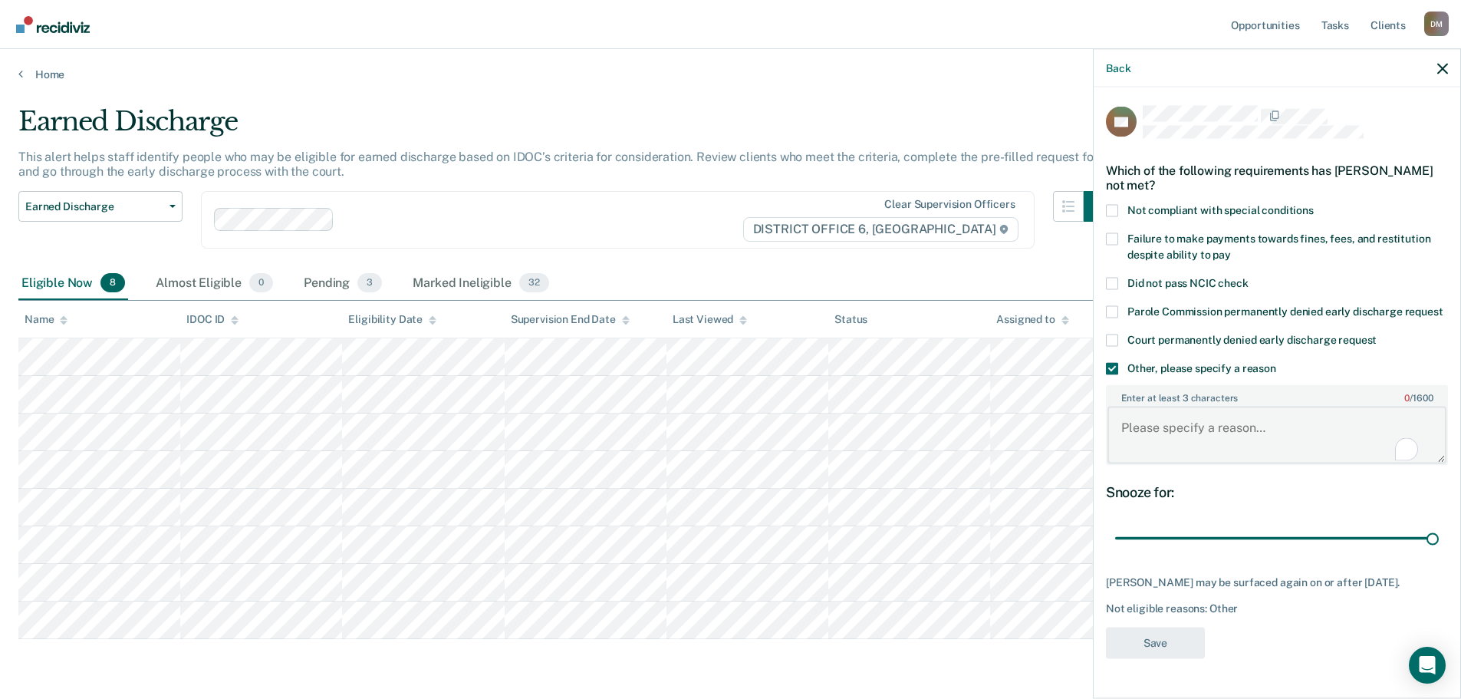
click at [1181, 437] on textarea "Enter at least 3 characters 0 / 1600" at bounding box center [1277, 435] width 339 height 57
type textarea "Not at half his time"
click at [1161, 658] on button "Save" at bounding box center [1155, 642] width 99 height 31
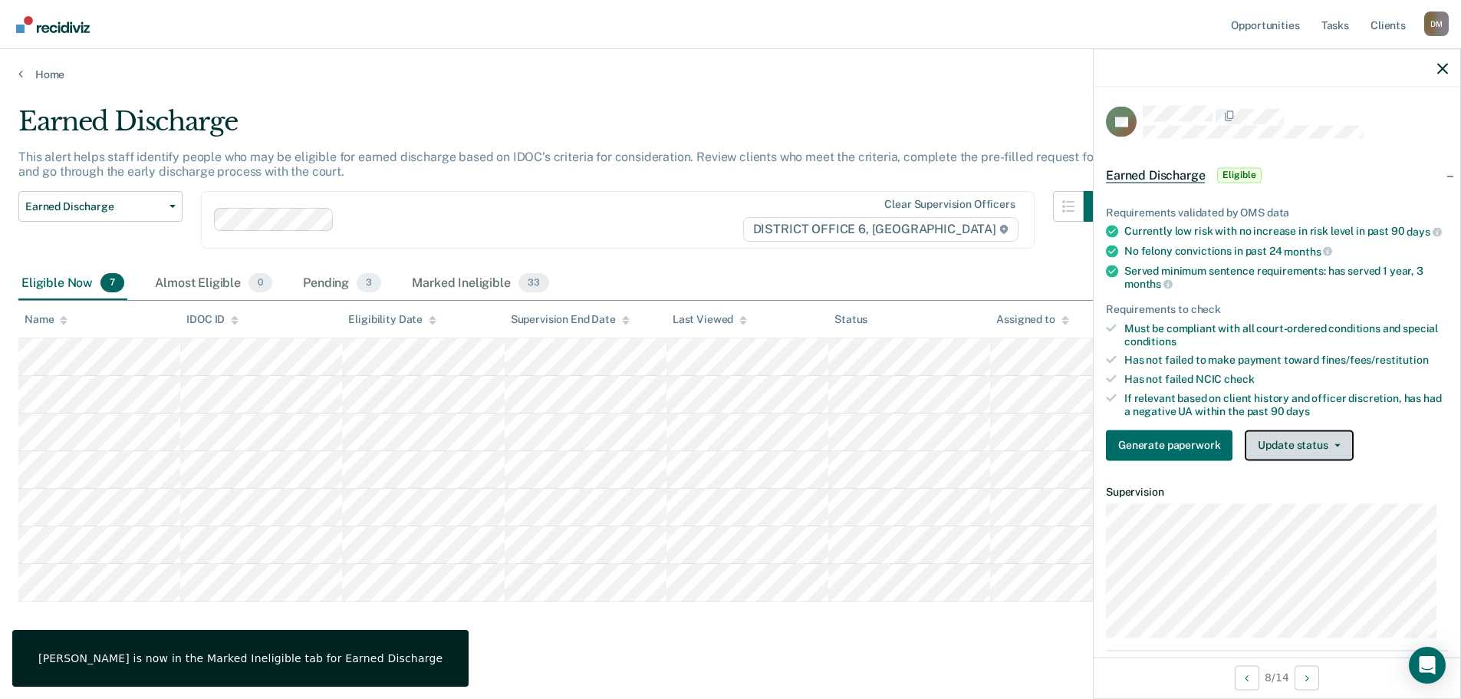
click at [1297, 456] on button "Update status" at bounding box center [1299, 445] width 108 height 31
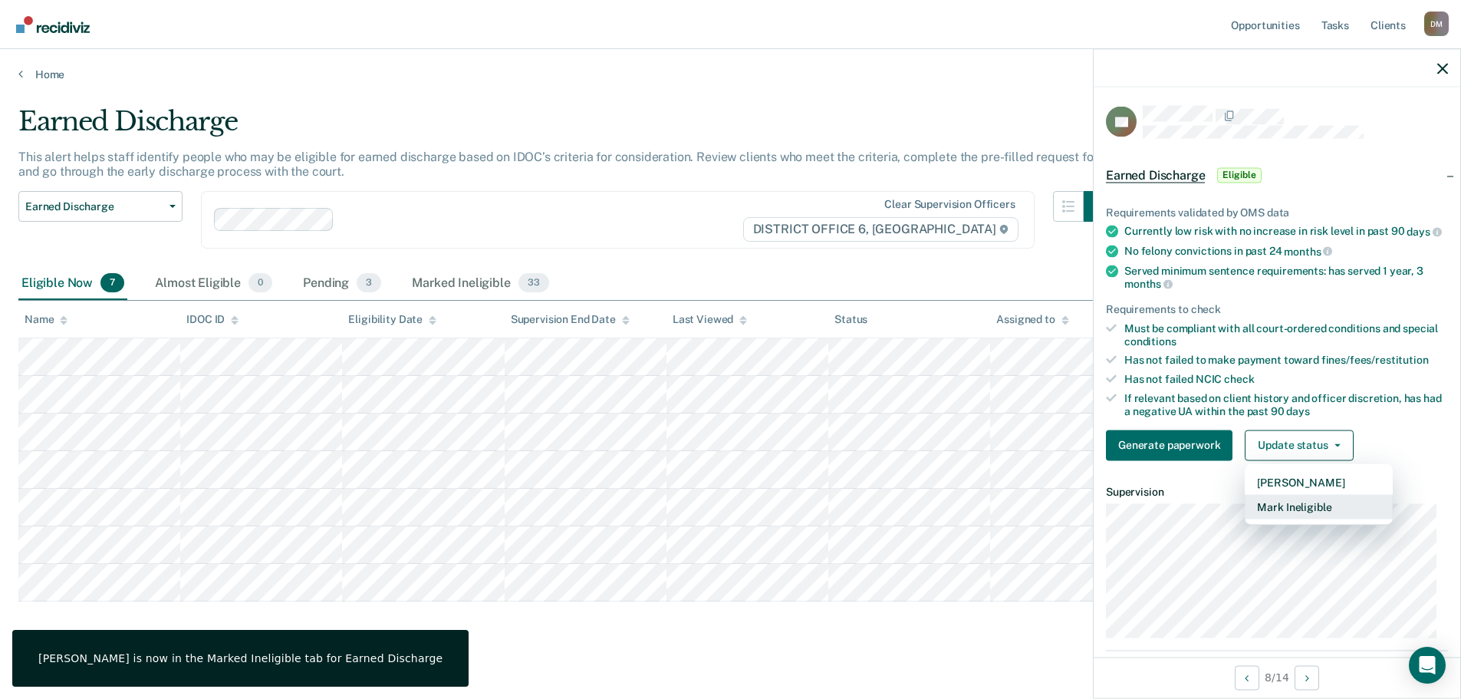
click at [1299, 511] on button "Mark Ineligible" at bounding box center [1319, 506] width 148 height 25
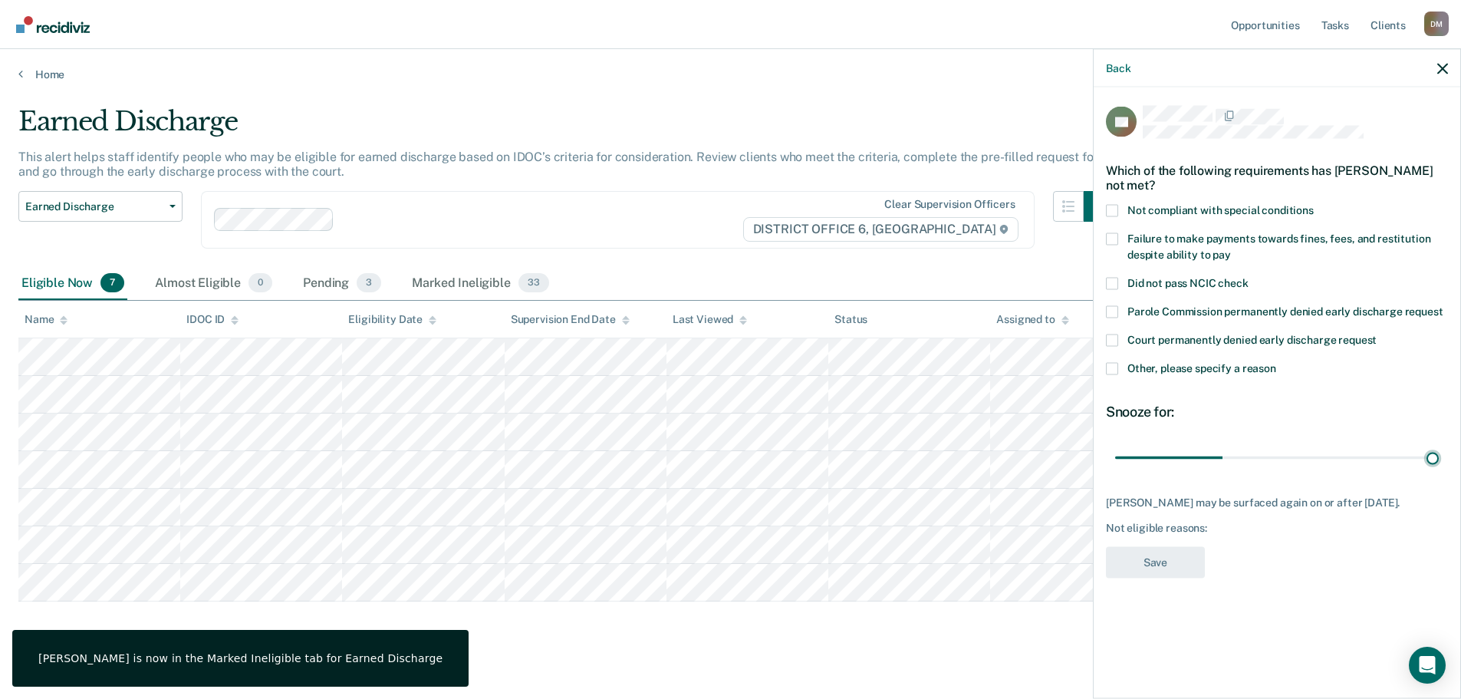
drag, startPoint x: 1221, startPoint y: 456, endPoint x: 1472, endPoint y: 440, distance: 252.1
type input "90"
click at [1439, 444] on input "range" at bounding box center [1277, 457] width 324 height 27
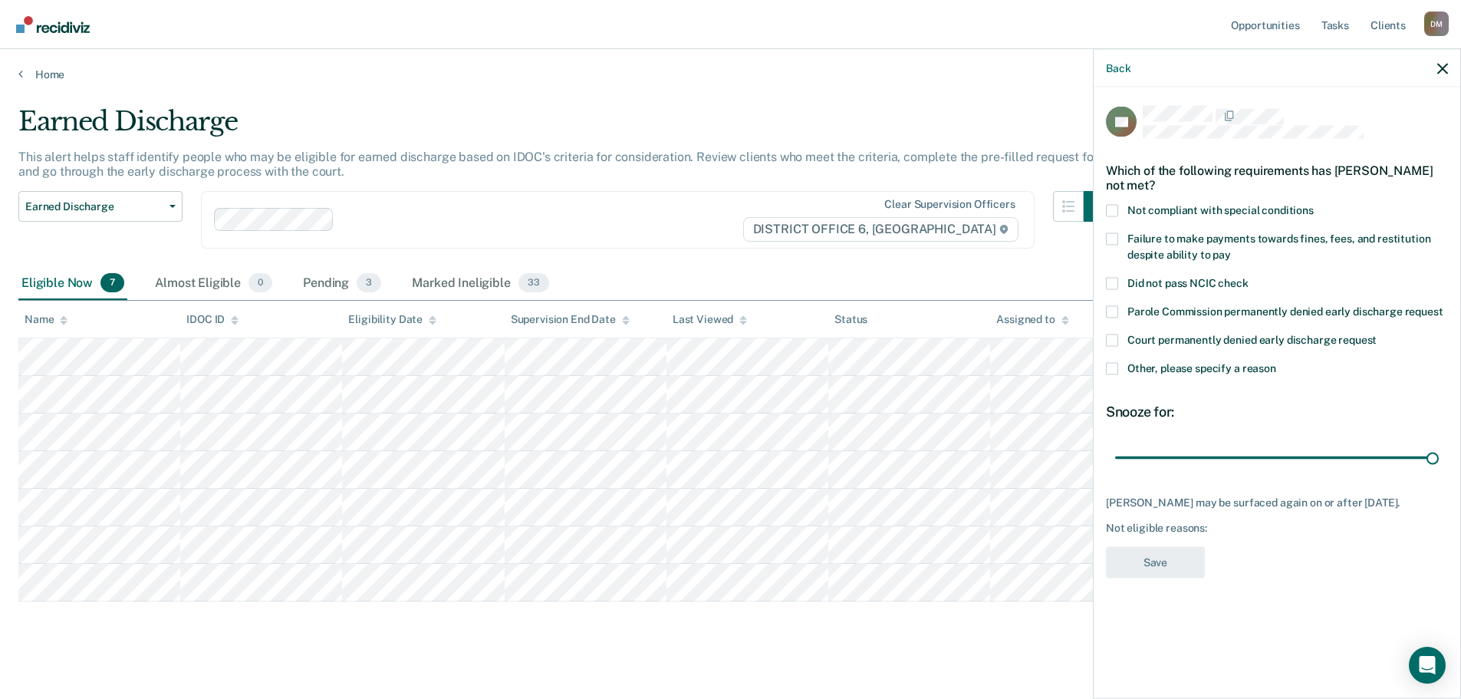
click at [1119, 367] on label "Other, please specify a reason" at bounding box center [1277, 370] width 342 height 16
click at [1277, 362] on input "Other, please specify a reason" at bounding box center [1277, 362] width 0 height 0
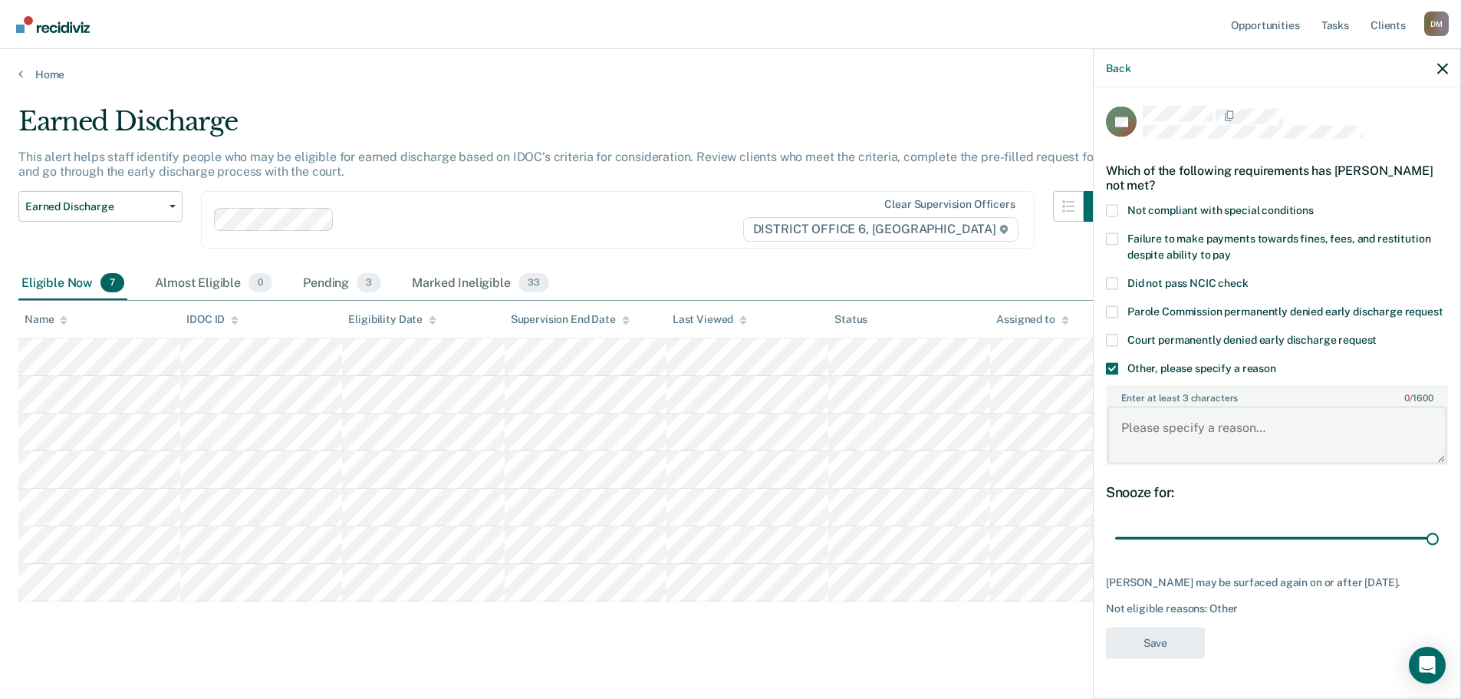
click at [1181, 430] on textarea "Enter at least 3 characters 0 / 1600" at bounding box center [1277, 435] width 339 height 57
type textarea "Not at half time"
click at [1173, 648] on button "Save" at bounding box center [1155, 642] width 99 height 31
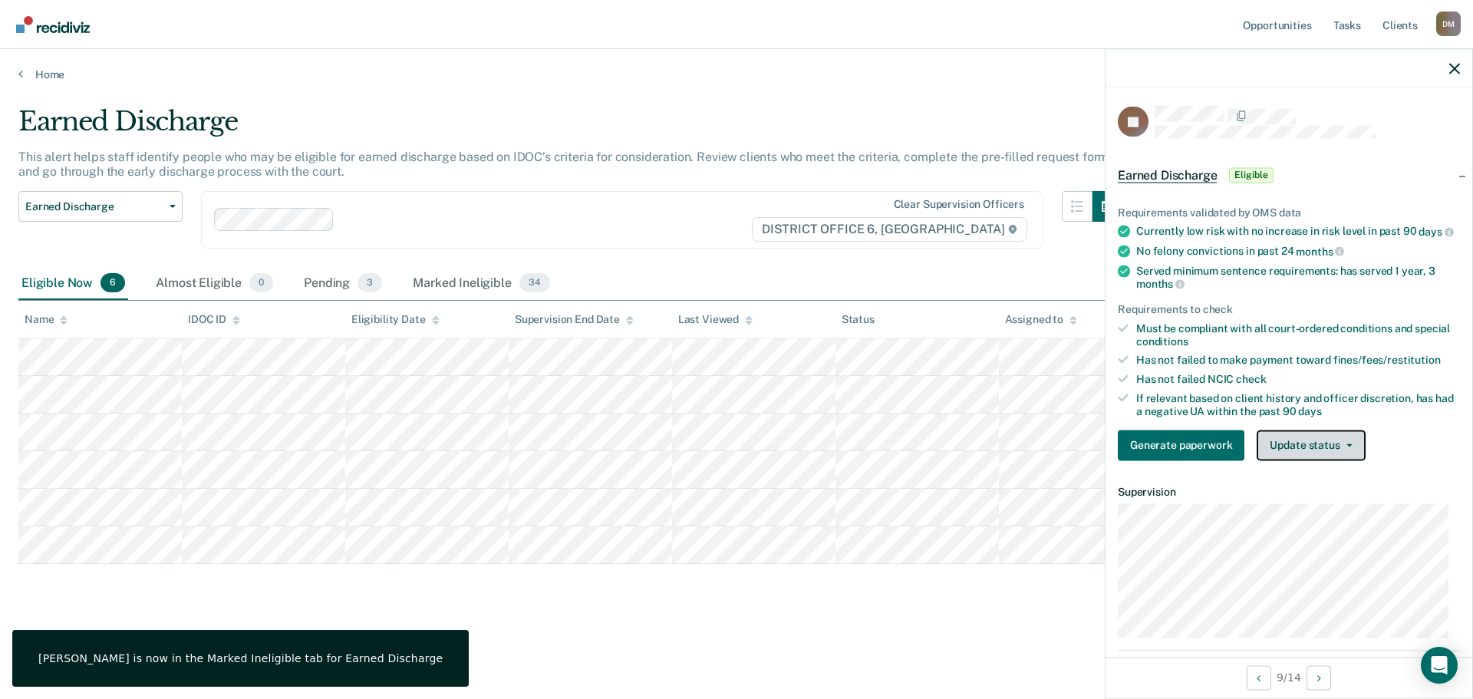
click at [1327, 456] on button "Update status" at bounding box center [1311, 445] width 108 height 31
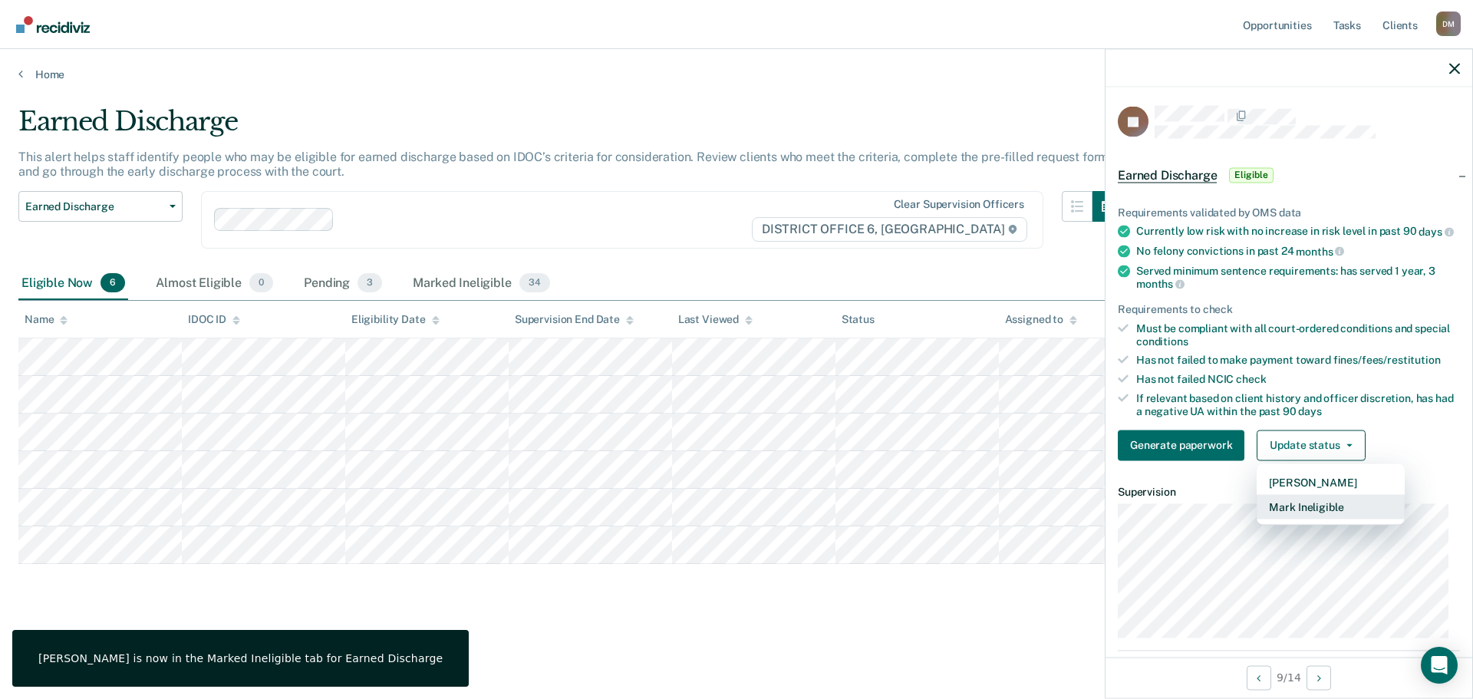
click at [1305, 519] on button "Mark Ineligible" at bounding box center [1331, 506] width 148 height 25
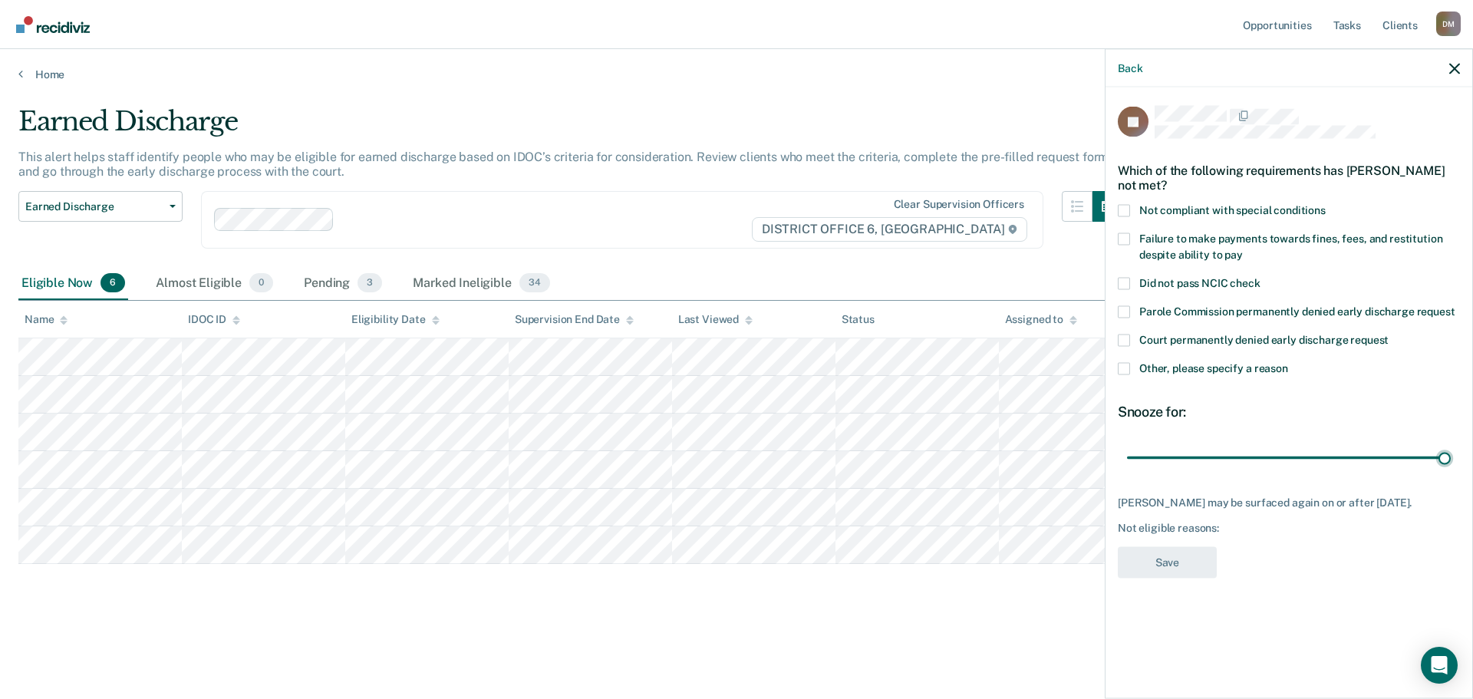
drag, startPoint x: 1240, startPoint y: 455, endPoint x: 1467, endPoint y: 402, distance: 233.2
type input "90"
click at [1451, 444] on input "range" at bounding box center [1289, 457] width 324 height 27
click at [1166, 368] on span "Other, please specify a reason" at bounding box center [1213, 367] width 149 height 12
click at [1288, 362] on input "Other, please specify a reason" at bounding box center [1288, 362] width 0 height 0
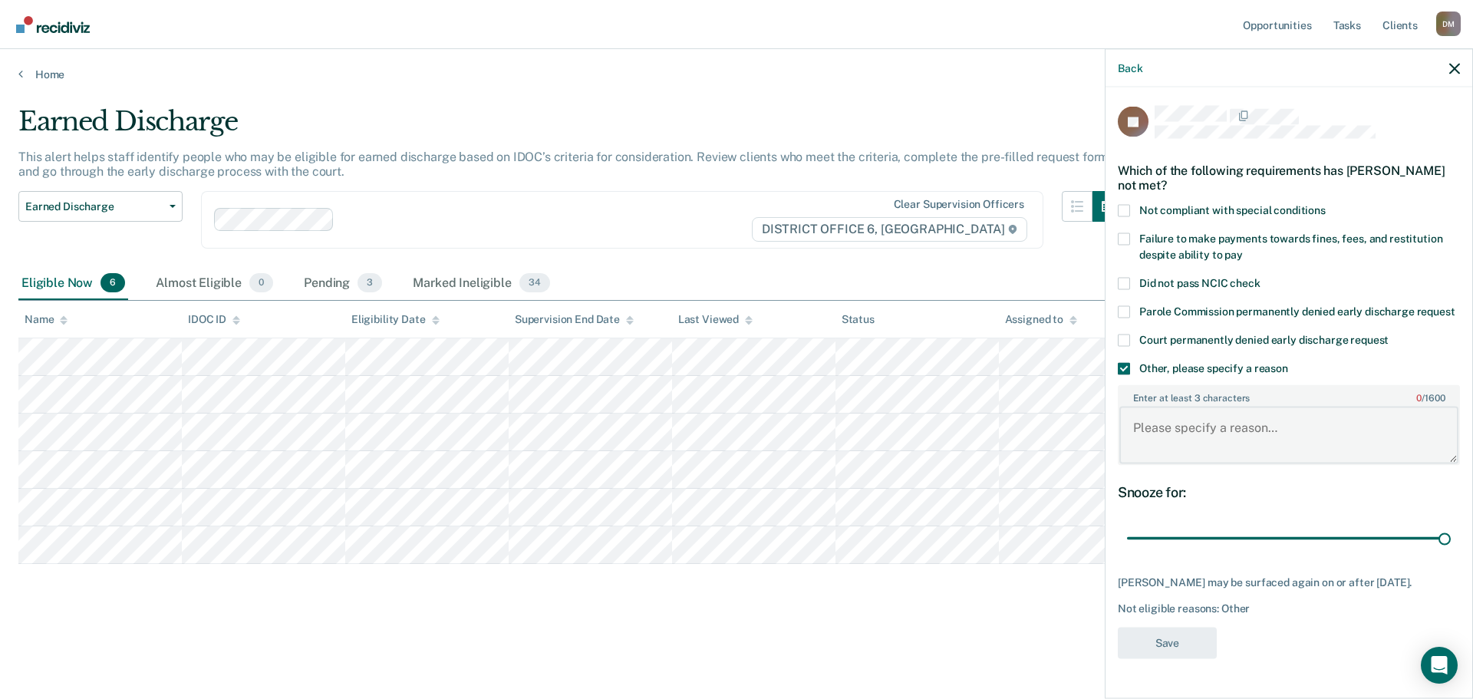
click at [1184, 437] on textarea "Enter at least 3 characters 0 / 1600" at bounding box center [1288, 435] width 339 height 57
type textarea "Not at halftime"
click at [1175, 651] on button "Save" at bounding box center [1167, 642] width 99 height 31
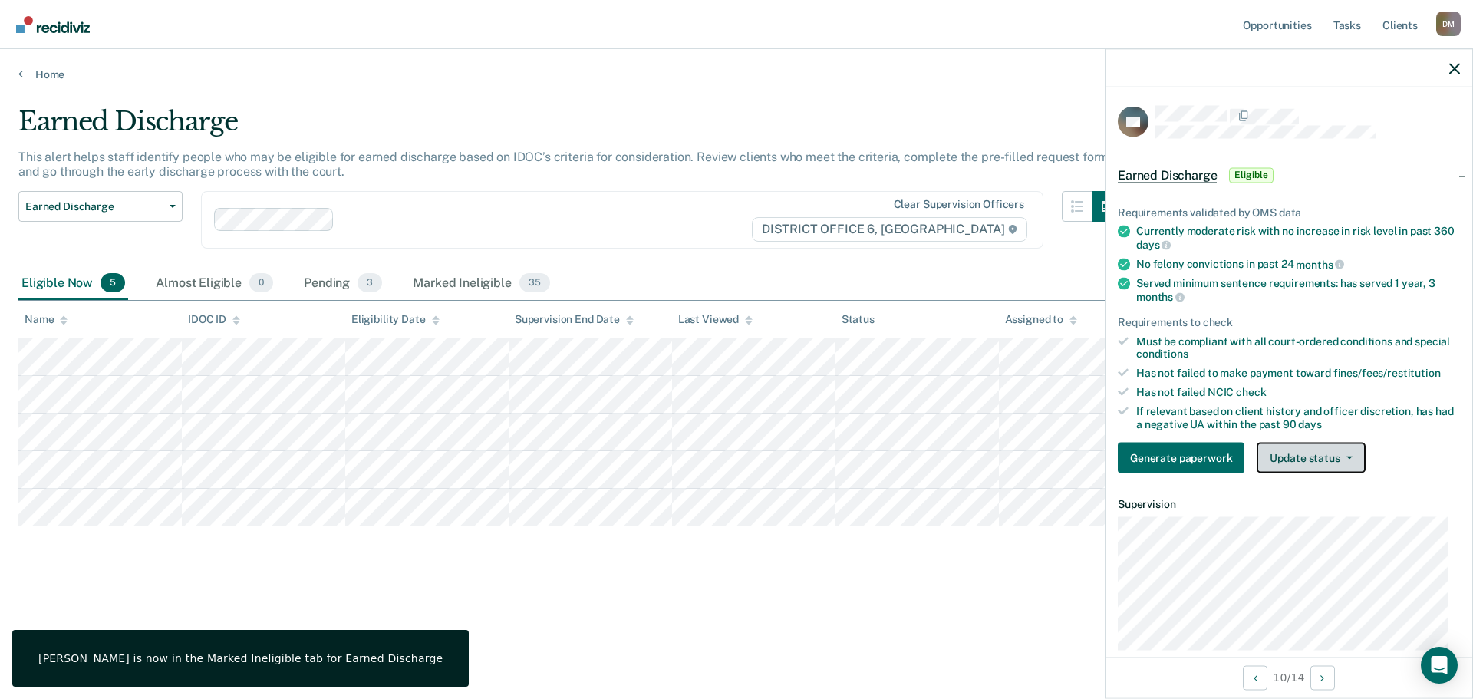
click at [1338, 452] on button "Update status" at bounding box center [1311, 458] width 108 height 31
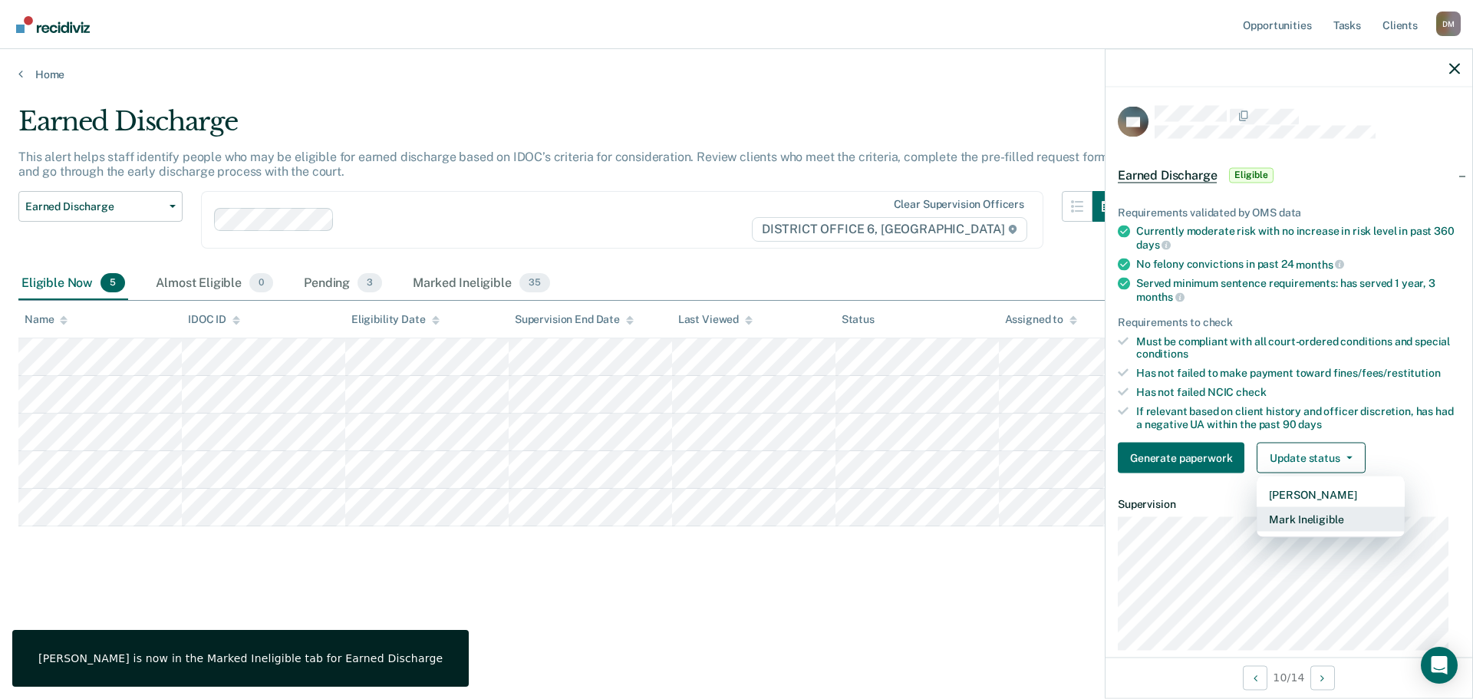
click at [1327, 522] on button "Mark Ineligible" at bounding box center [1331, 519] width 148 height 25
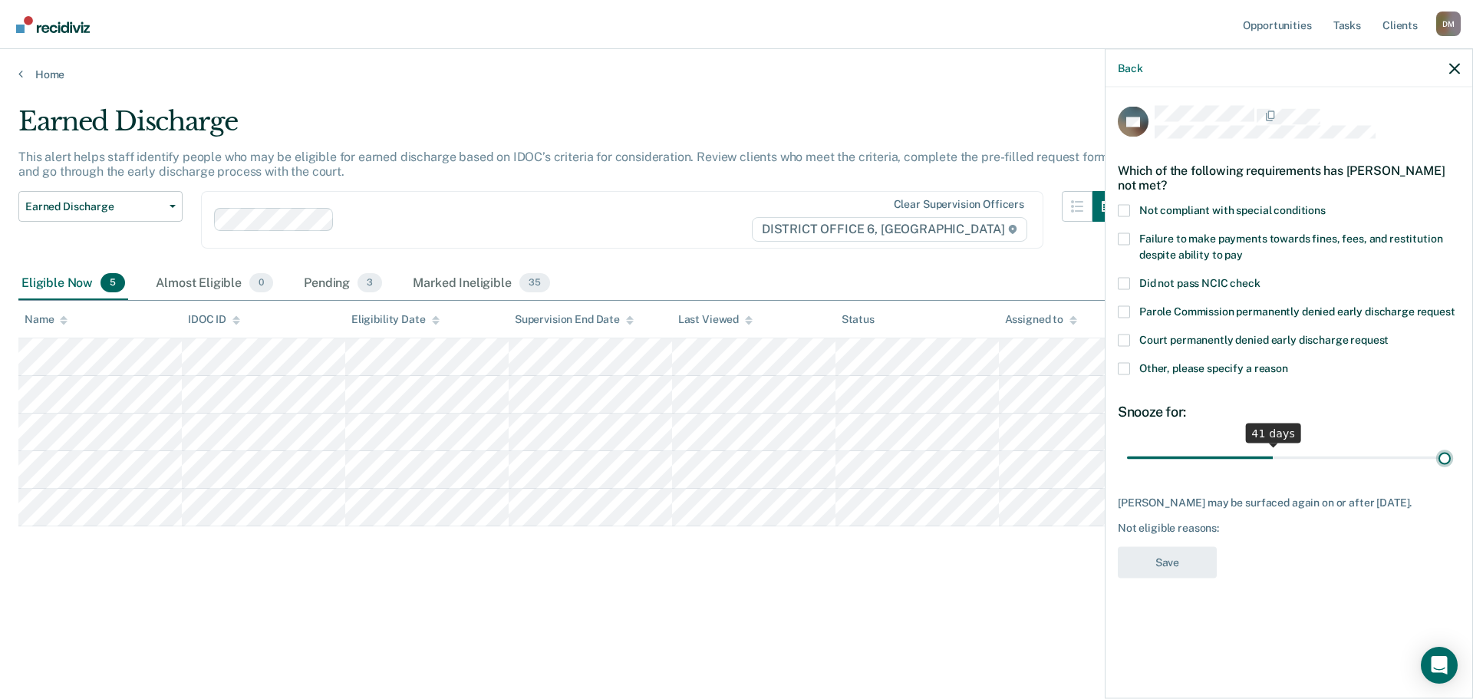
drag, startPoint x: 1234, startPoint y: 456, endPoint x: 1451, endPoint y: 437, distance: 218.7
type input "90"
click at [1451, 445] on input "range" at bounding box center [1289, 457] width 324 height 27
click at [1129, 364] on span at bounding box center [1124, 368] width 12 height 12
click at [1288, 362] on input "Other, please specify a reason" at bounding box center [1288, 362] width 0 height 0
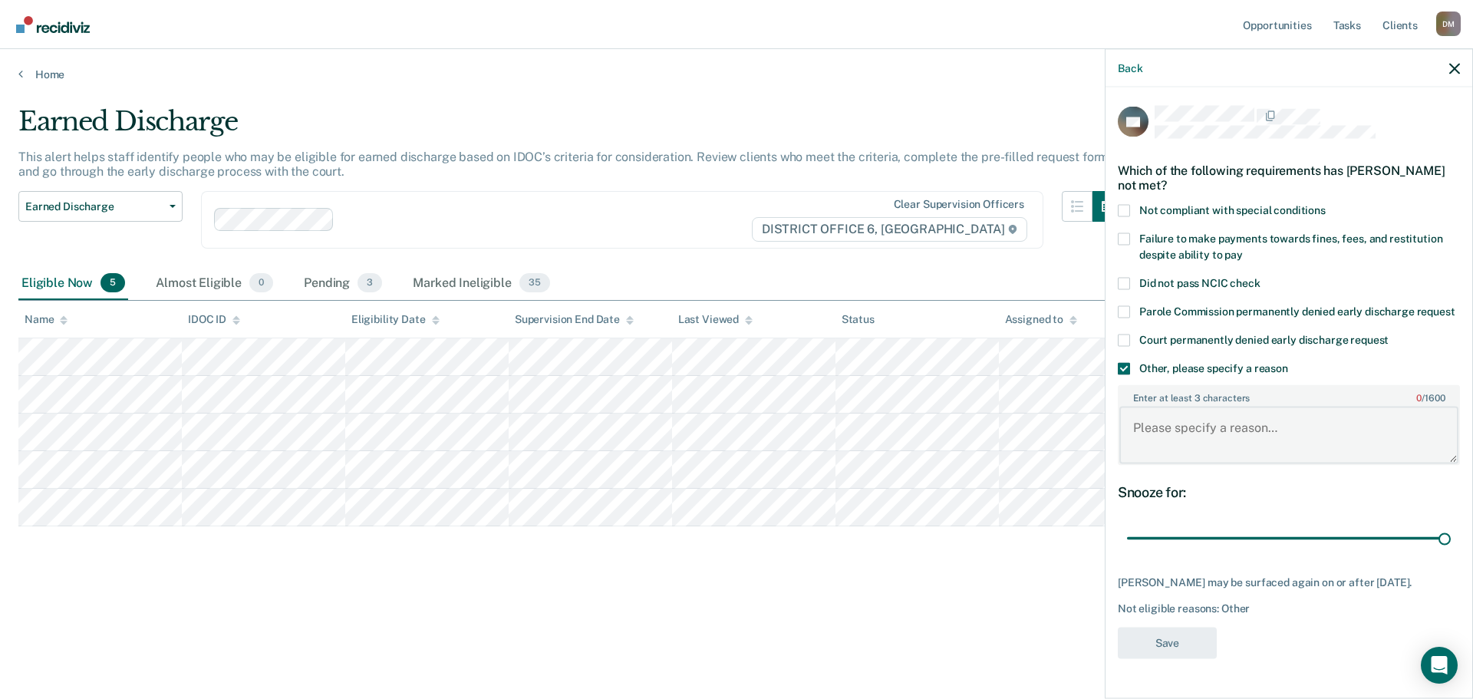
click at [1175, 451] on textarea "Enter at least 3 characters 0 / 1600" at bounding box center [1288, 435] width 339 height 57
type textarea "In Drug Court"
click at [1174, 658] on button "Save" at bounding box center [1167, 642] width 99 height 31
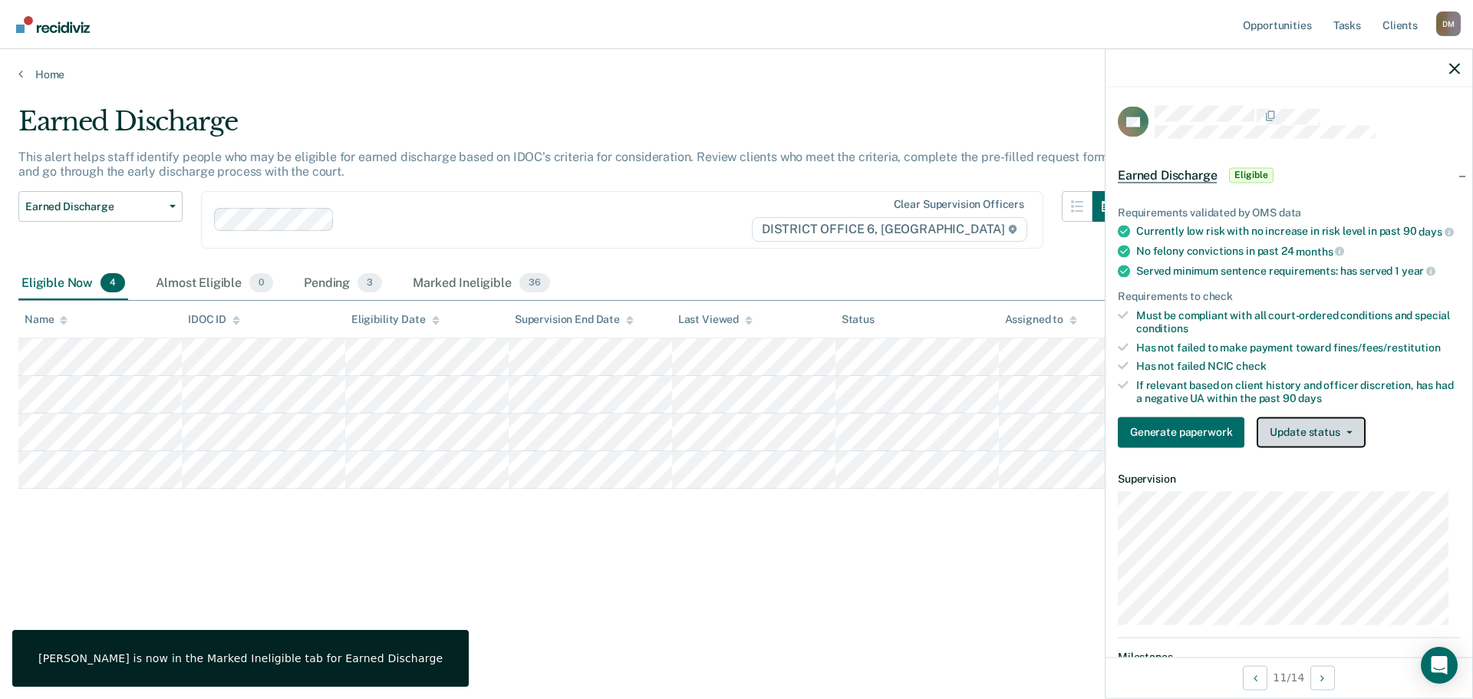
click at [1305, 444] on button "Update status" at bounding box center [1311, 432] width 108 height 31
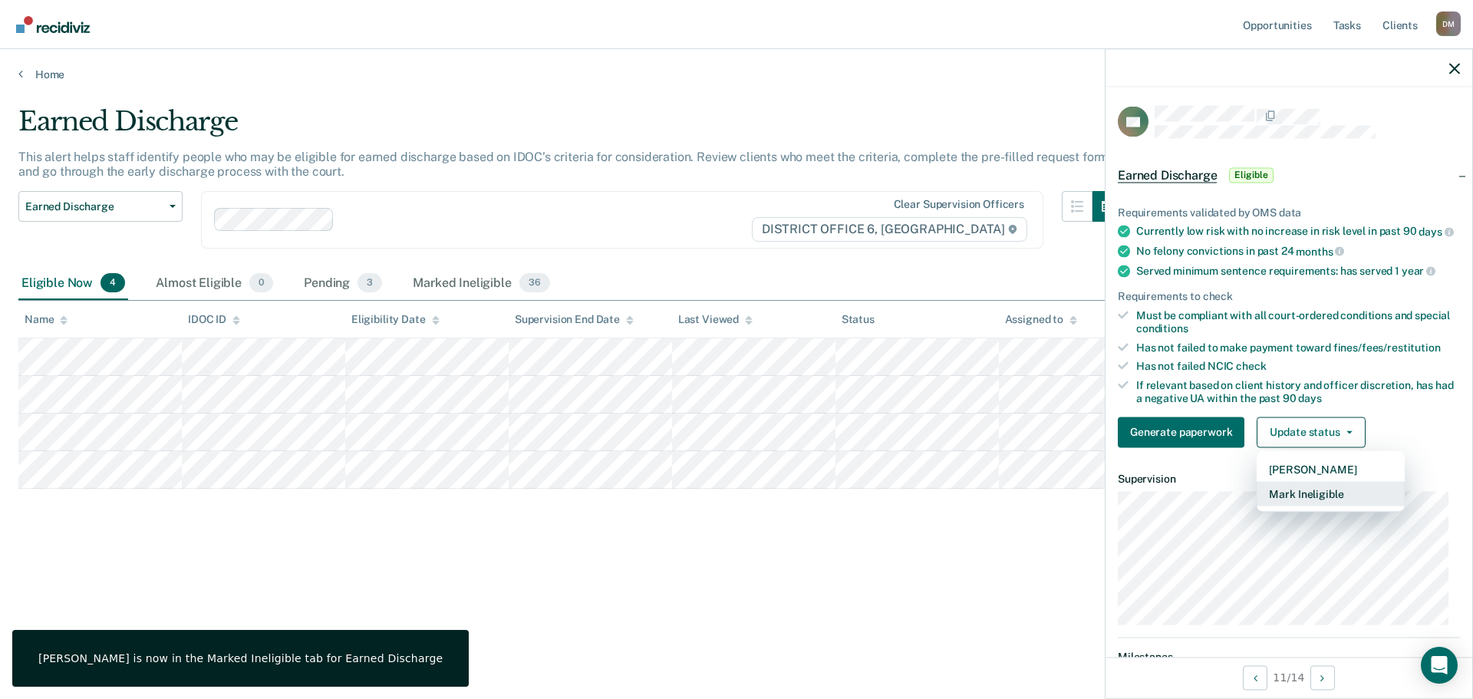
click at [1311, 506] on button "Mark Ineligible" at bounding box center [1331, 493] width 148 height 25
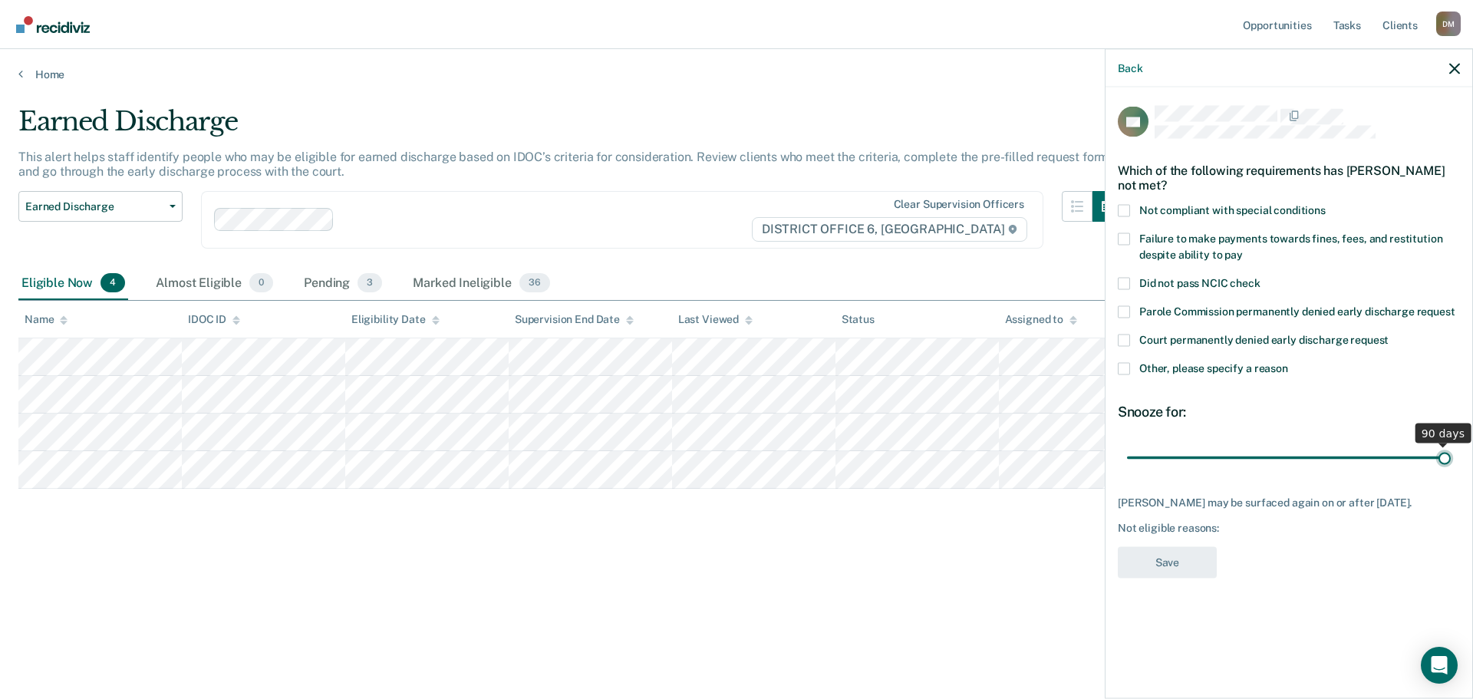
drag, startPoint x: 1232, startPoint y: 454, endPoint x: 1472, endPoint y: 427, distance: 241.7
type input "90"
click at [1451, 444] on input "range" at bounding box center [1289, 457] width 324 height 27
click at [1128, 369] on span at bounding box center [1124, 368] width 12 height 12
click at [1288, 362] on input "Other, please specify a reason" at bounding box center [1288, 362] width 0 height 0
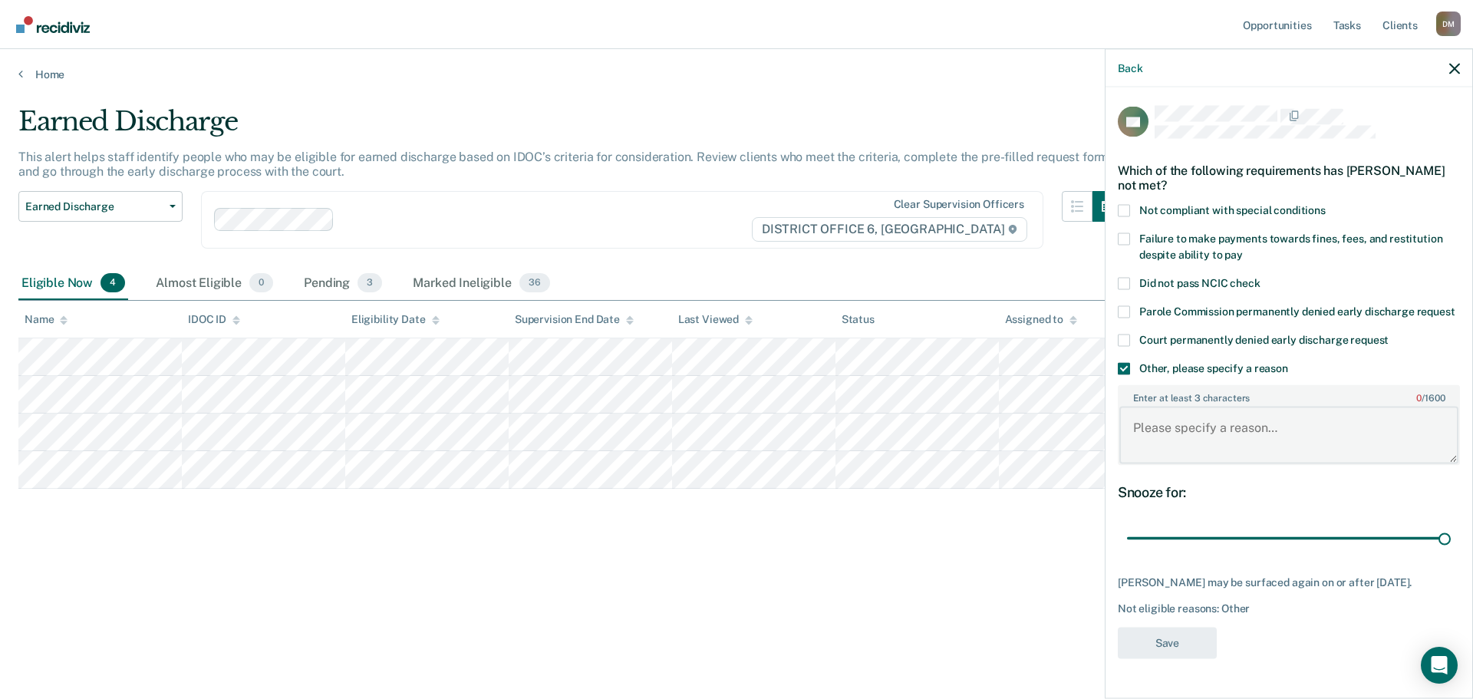
click at [1210, 443] on textarea "Enter at least 3 characters 0 / 1600" at bounding box center [1288, 435] width 339 height 57
type textarea "Not at halftime of probation"
click at [1169, 658] on button "Save" at bounding box center [1167, 642] width 99 height 31
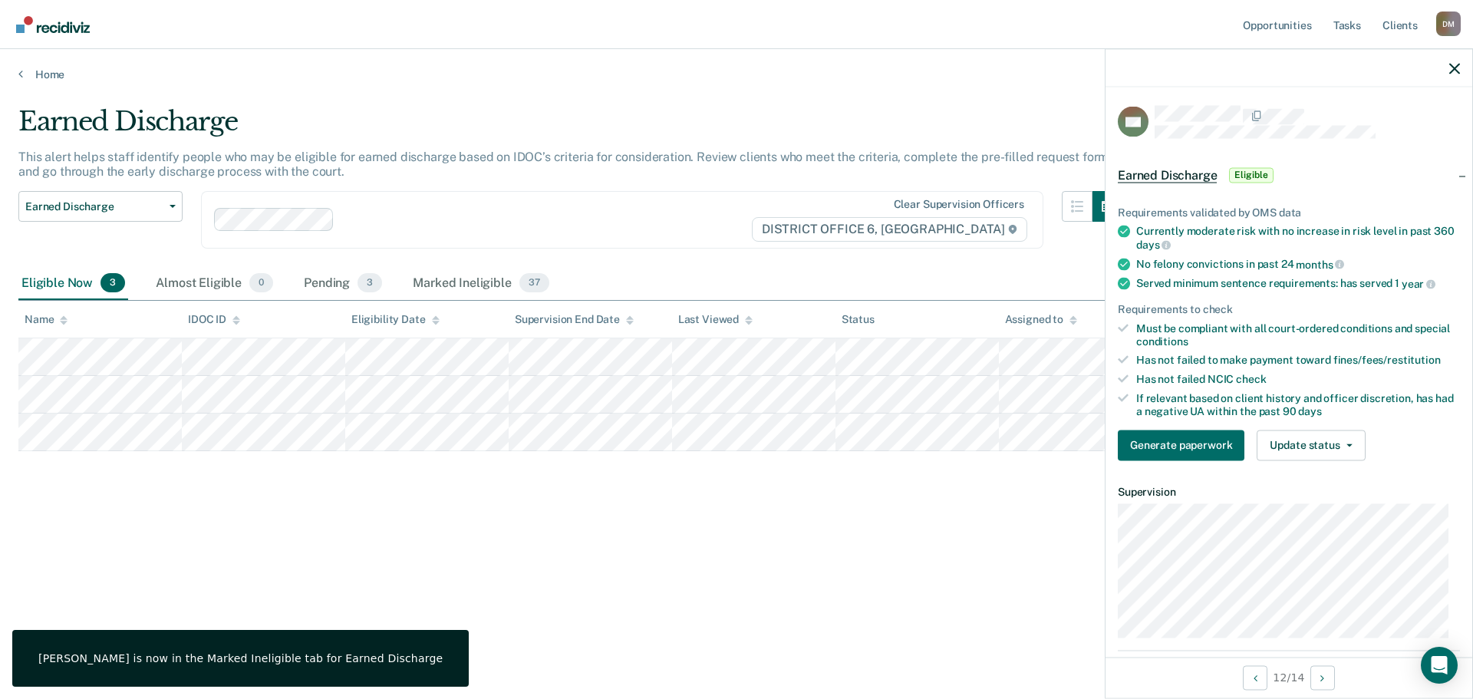
click at [1317, 424] on div "Requirements validated by OMS data Currently moderate risk with no increase in …" at bounding box center [1288, 327] width 367 height 292
click at [1316, 435] on button "Update status" at bounding box center [1311, 445] width 108 height 31
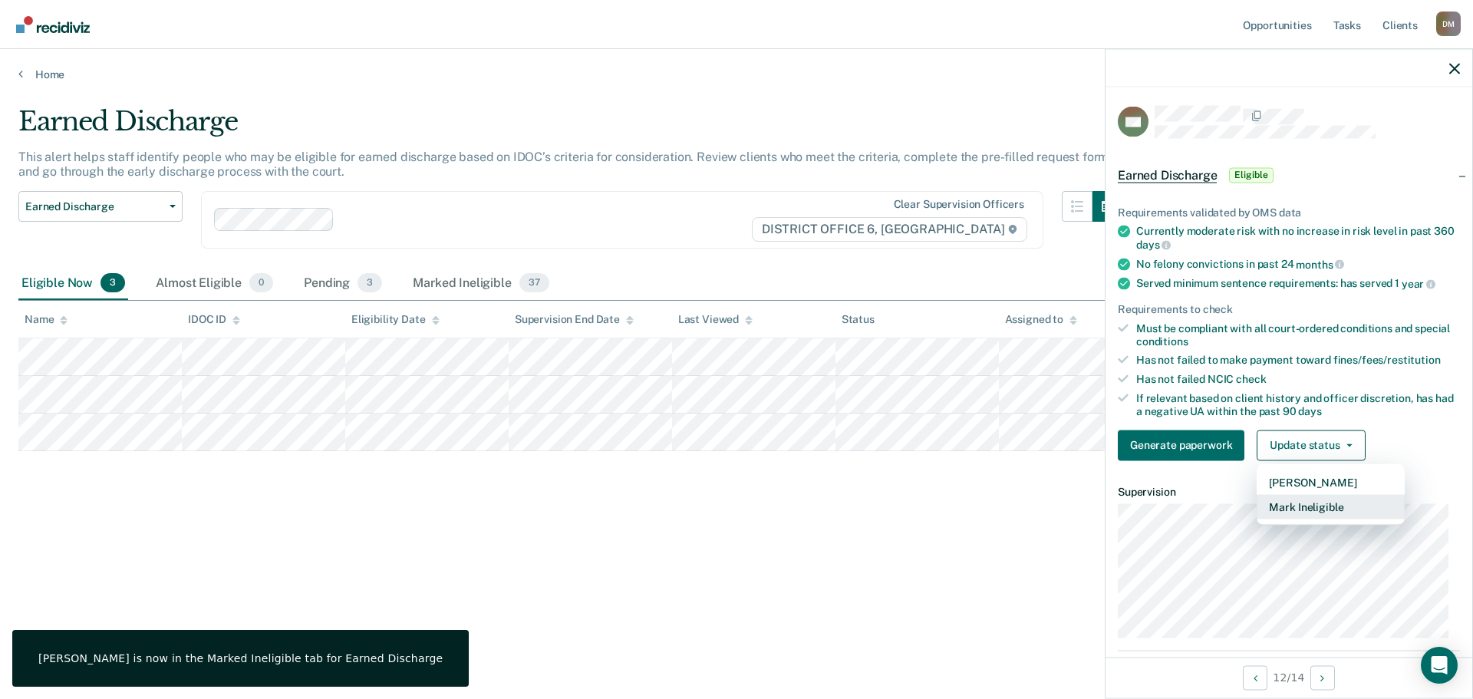
click at [1300, 499] on button "Mark Ineligible" at bounding box center [1331, 506] width 148 height 25
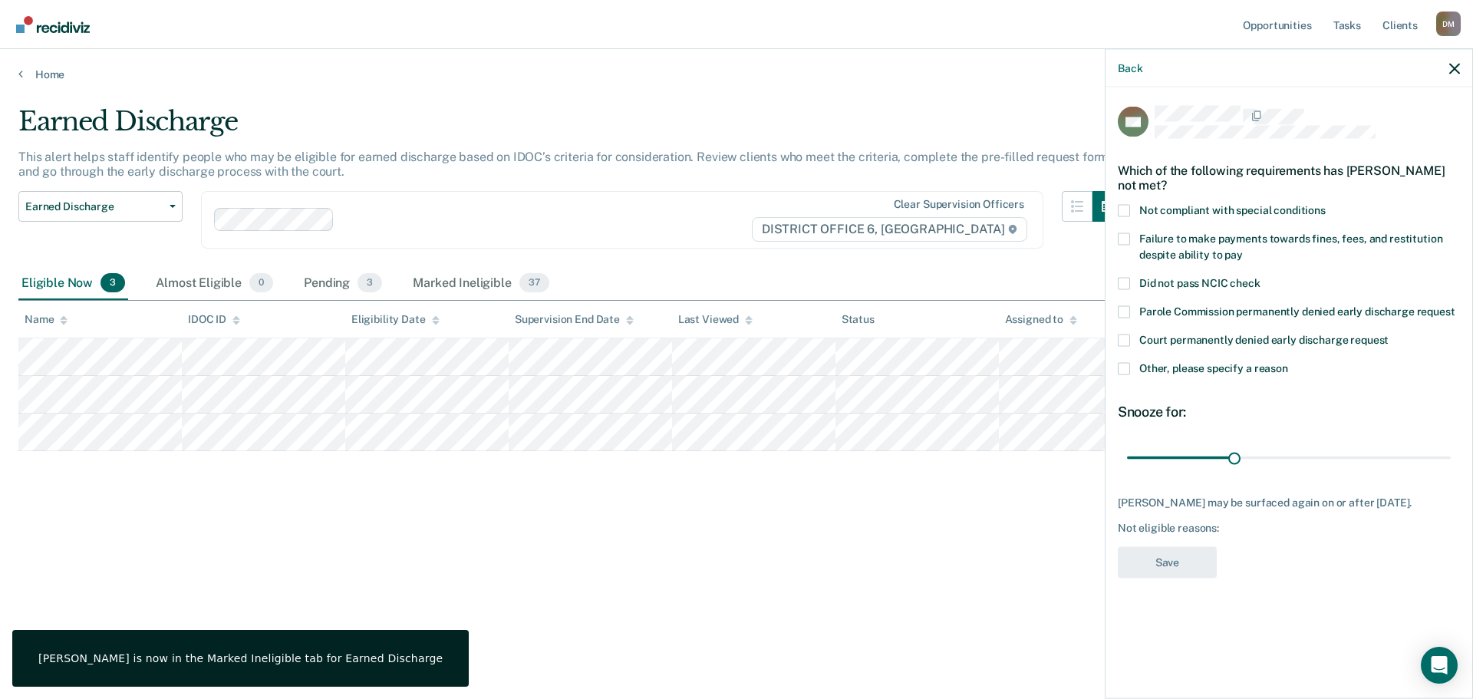
click at [1132, 371] on label "Other, please specify a reason" at bounding box center [1289, 370] width 342 height 16
click at [1288, 362] on input "Other, please specify a reason" at bounding box center [1288, 362] width 0 height 0
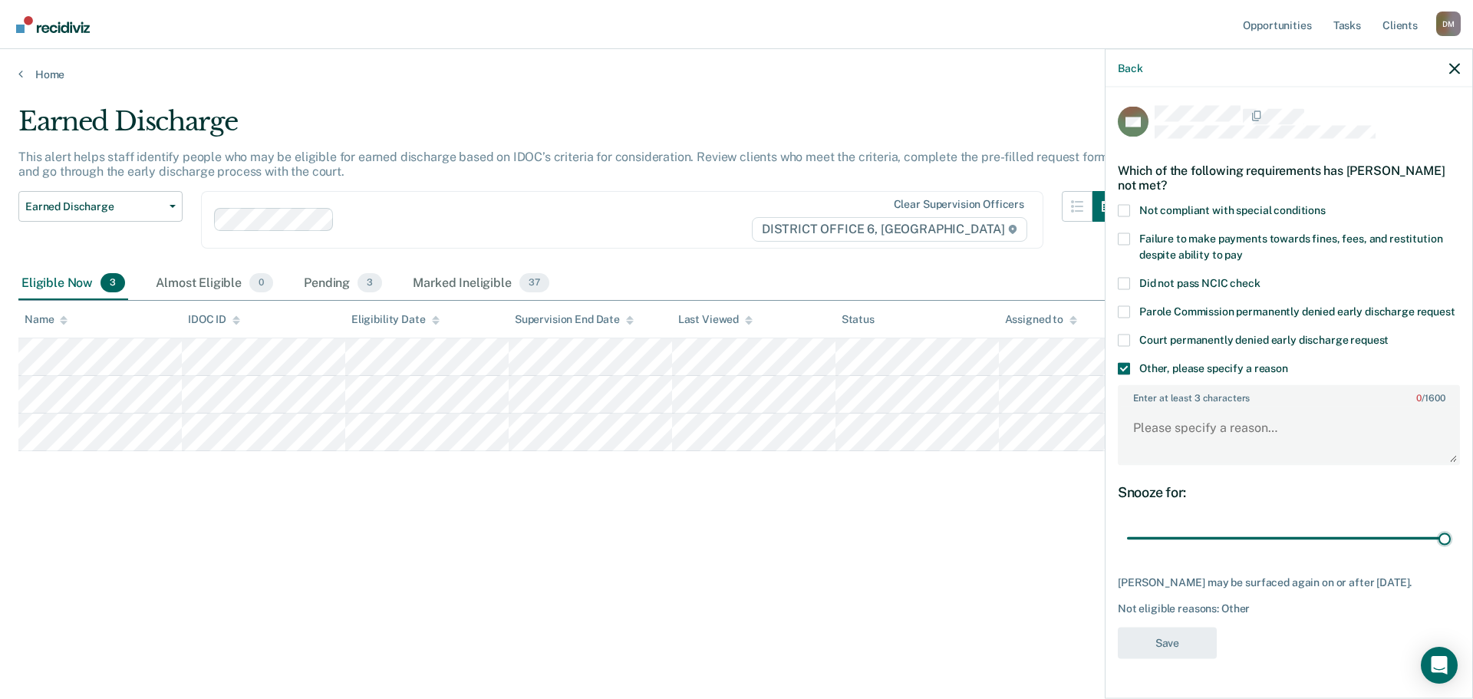
drag, startPoint x: 1235, startPoint y: 533, endPoint x: 1463, endPoint y: 499, distance: 230.4
type input "90"
click at [1451, 525] on input "range" at bounding box center [1289, 538] width 324 height 27
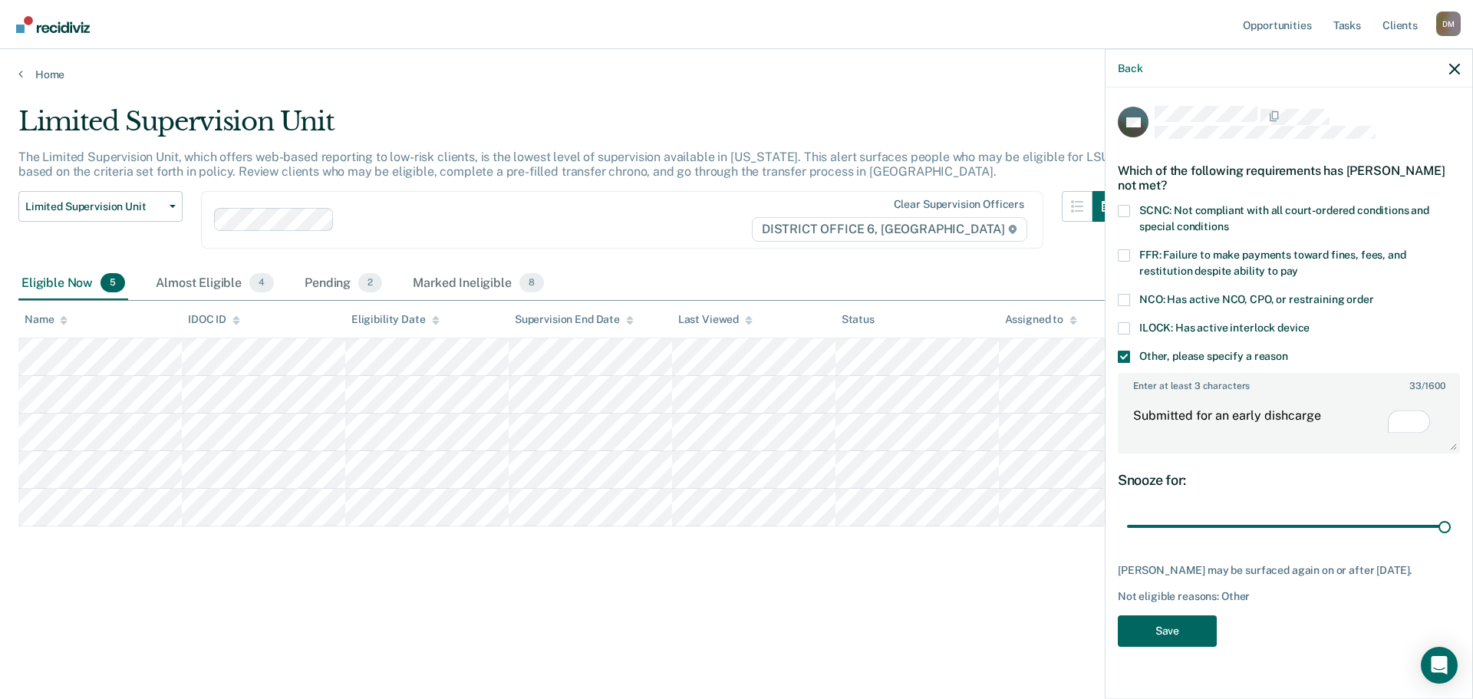
type textarea "Submitted for an early dishcarge"
click at [1188, 646] on button "Save" at bounding box center [1167, 629] width 99 height 31
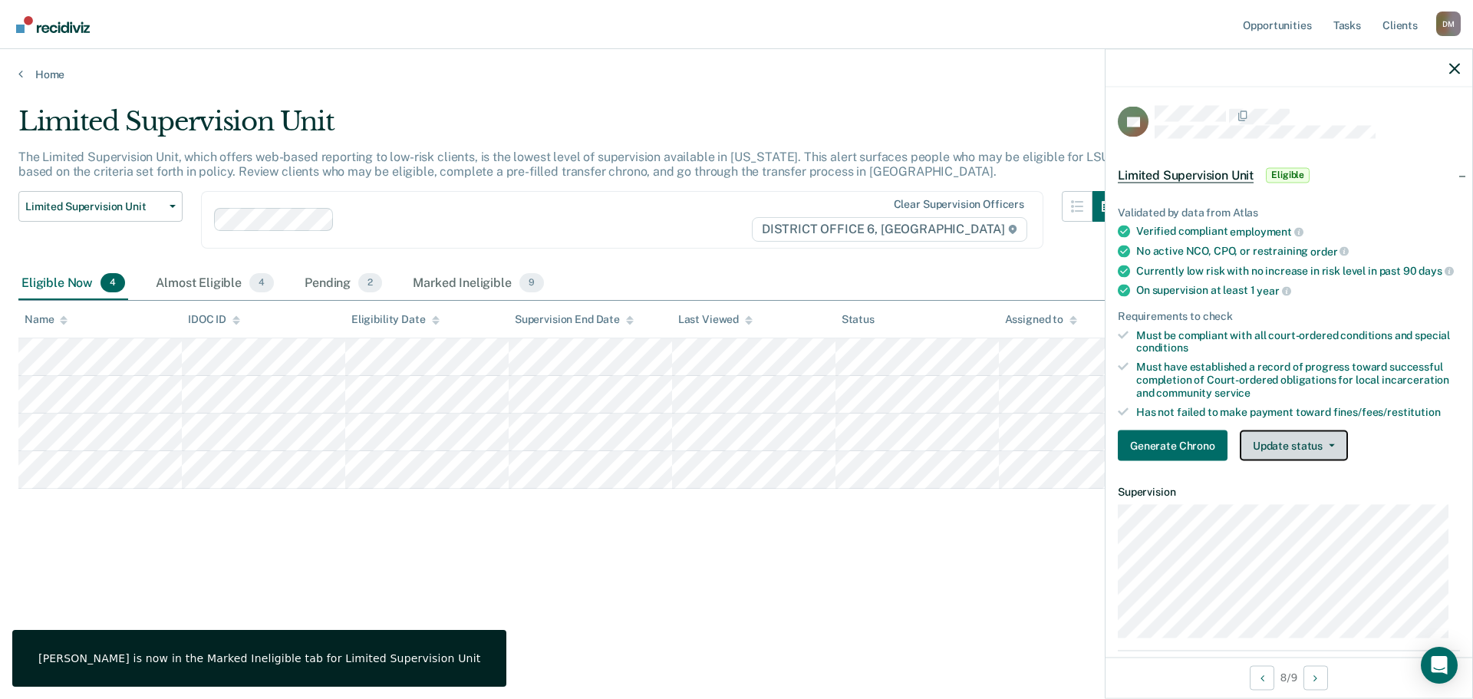
click at [1256, 456] on button "Update status" at bounding box center [1294, 445] width 108 height 31
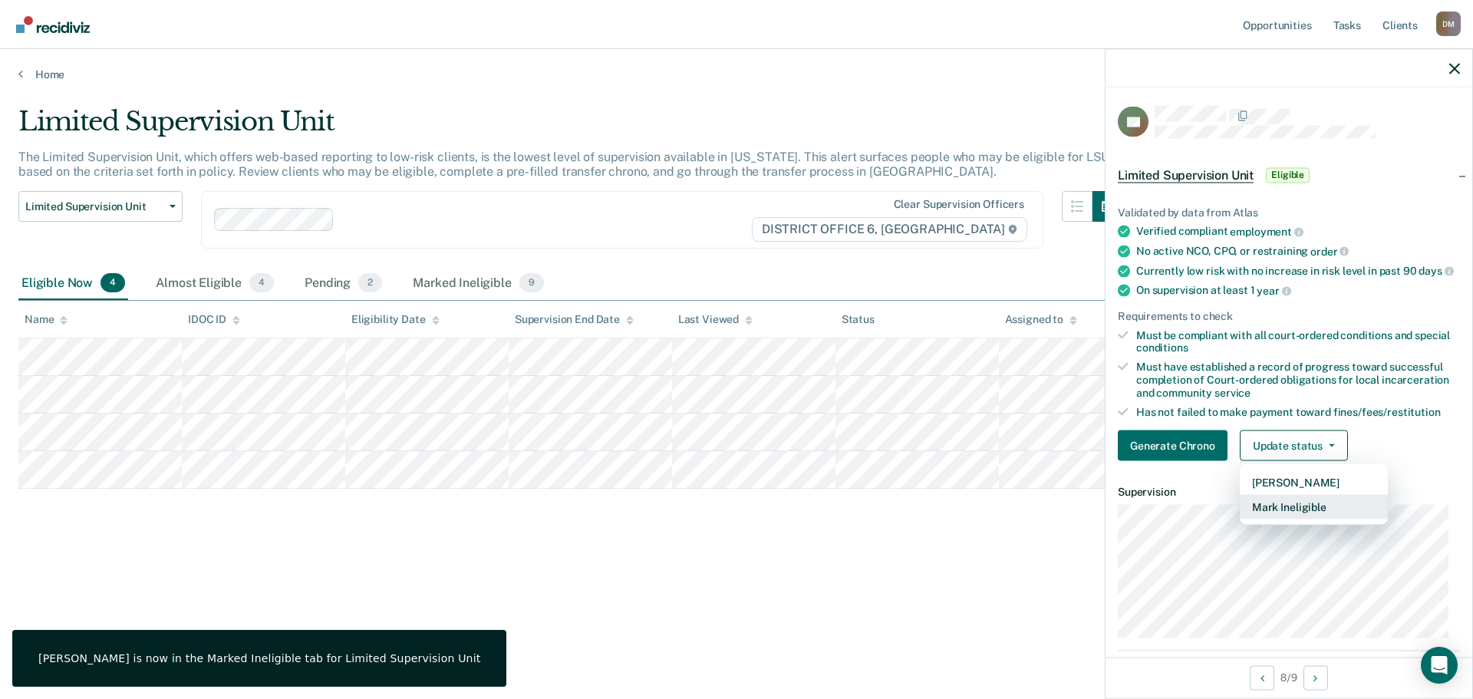
click at [1314, 519] on button "Mark Ineligible" at bounding box center [1314, 507] width 148 height 25
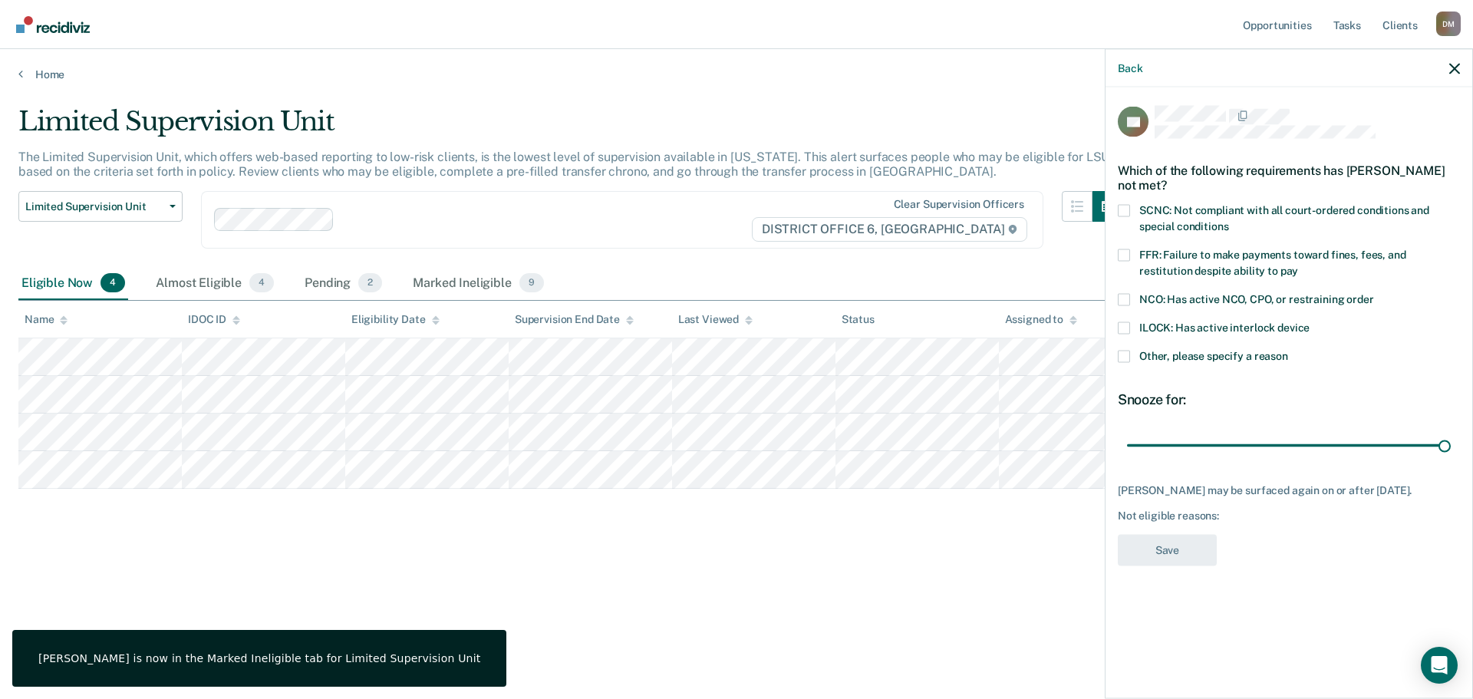
drag, startPoint x: 1235, startPoint y: 450, endPoint x: 1396, endPoint y: 373, distance: 178.4
type input "90"
click at [1451, 432] on input "range" at bounding box center [1289, 445] width 324 height 27
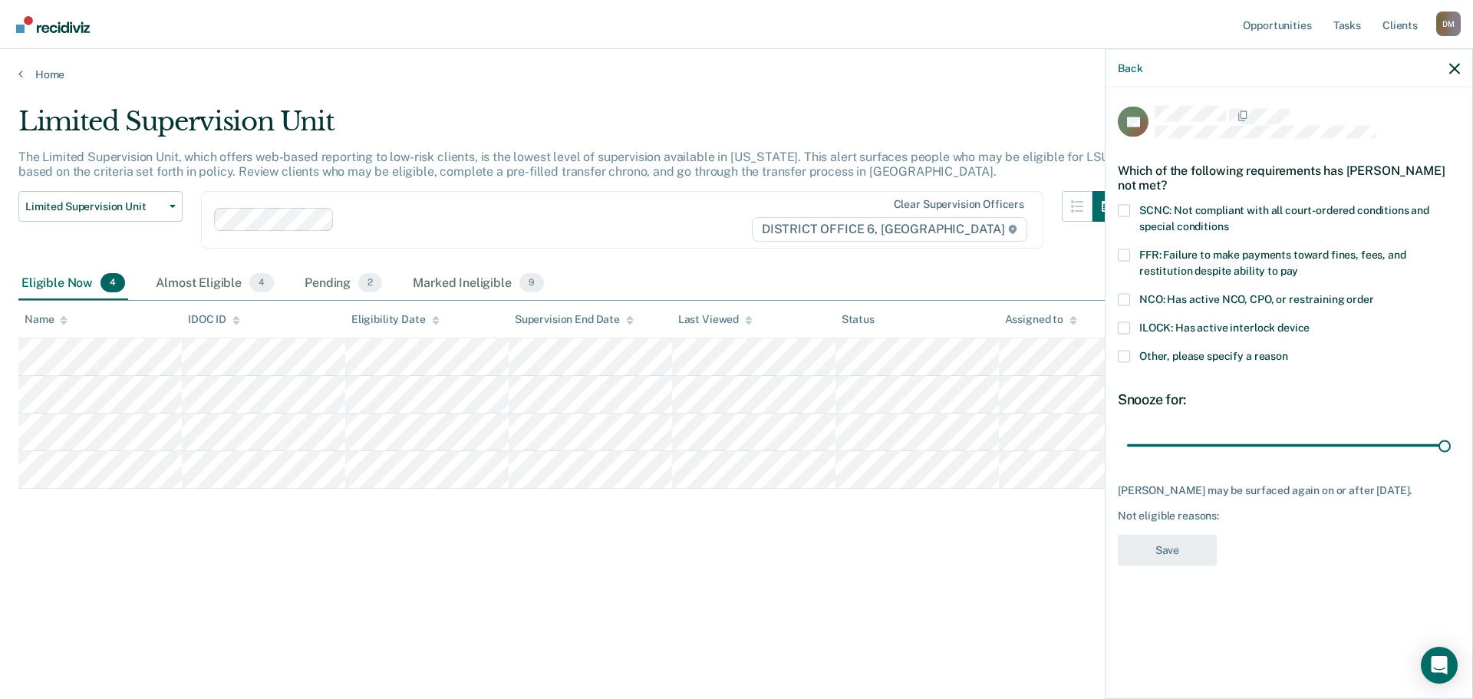
click at [1137, 208] on label "SCNC: Not compliant with all court-ordered conditions and special conditions" at bounding box center [1289, 220] width 342 height 32
click at [1228, 220] on input "SCNC: Not compliant with all court-ordered conditions and special conditions" at bounding box center [1228, 220] width 0 height 0
click at [1181, 549] on button "Save" at bounding box center [1167, 549] width 99 height 31
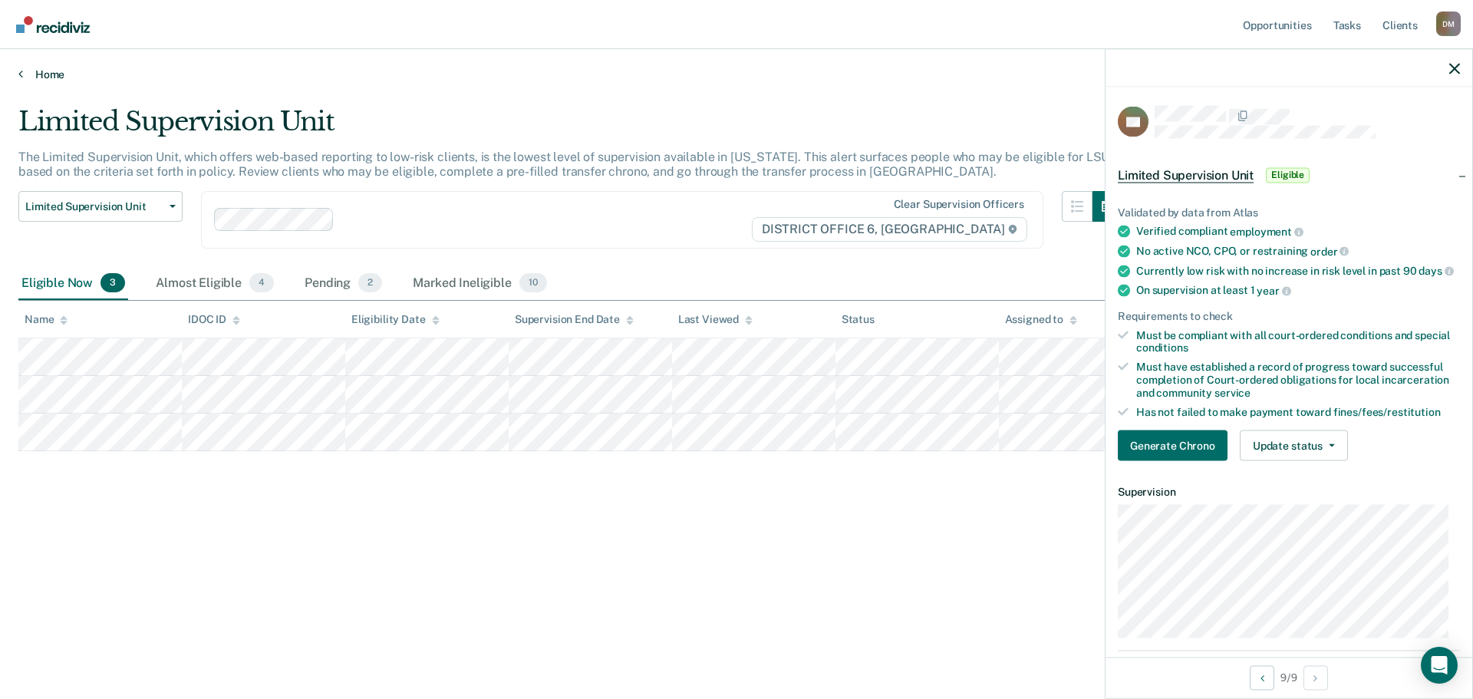
click at [37, 78] on link "Home" at bounding box center [736, 75] width 1436 height 14
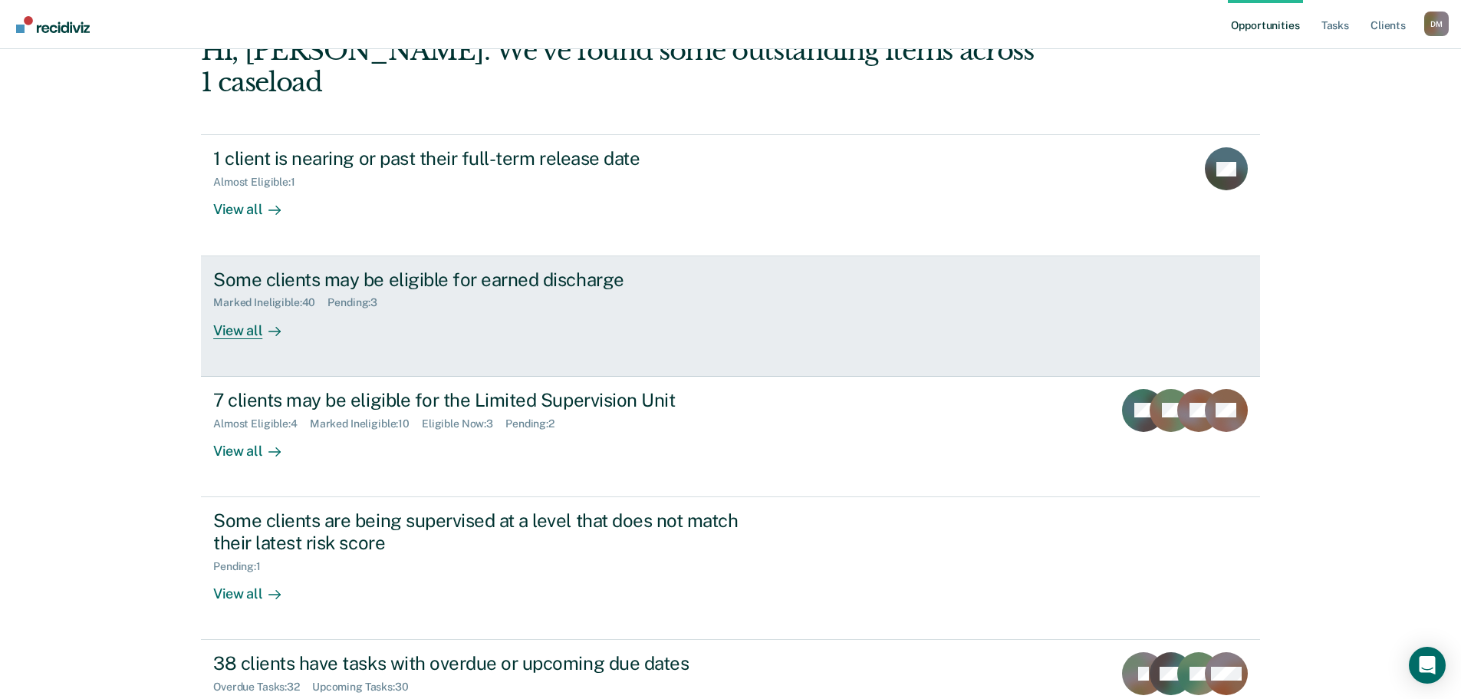
scroll to position [153, 0]
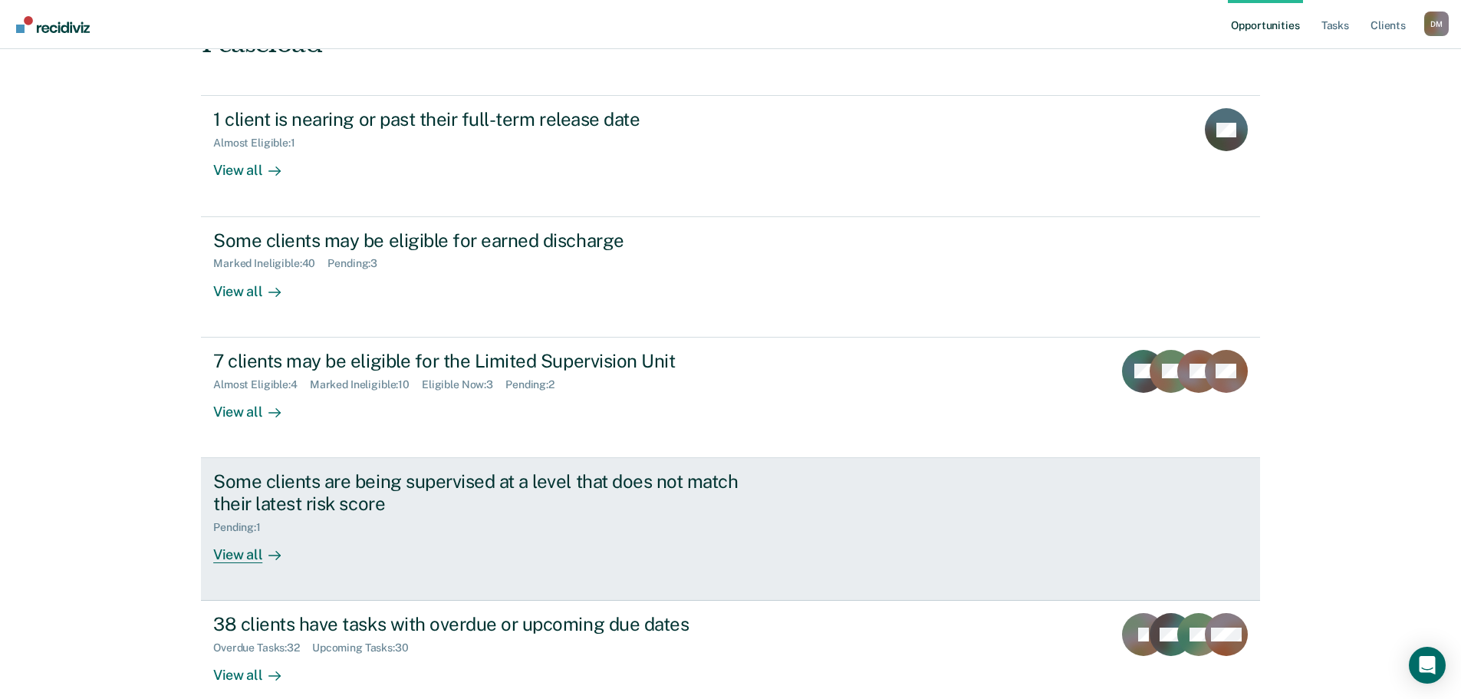
click at [301, 470] on div "Some clients are being supervised at a level that does not match their latest r…" at bounding box center [482, 492] width 539 height 44
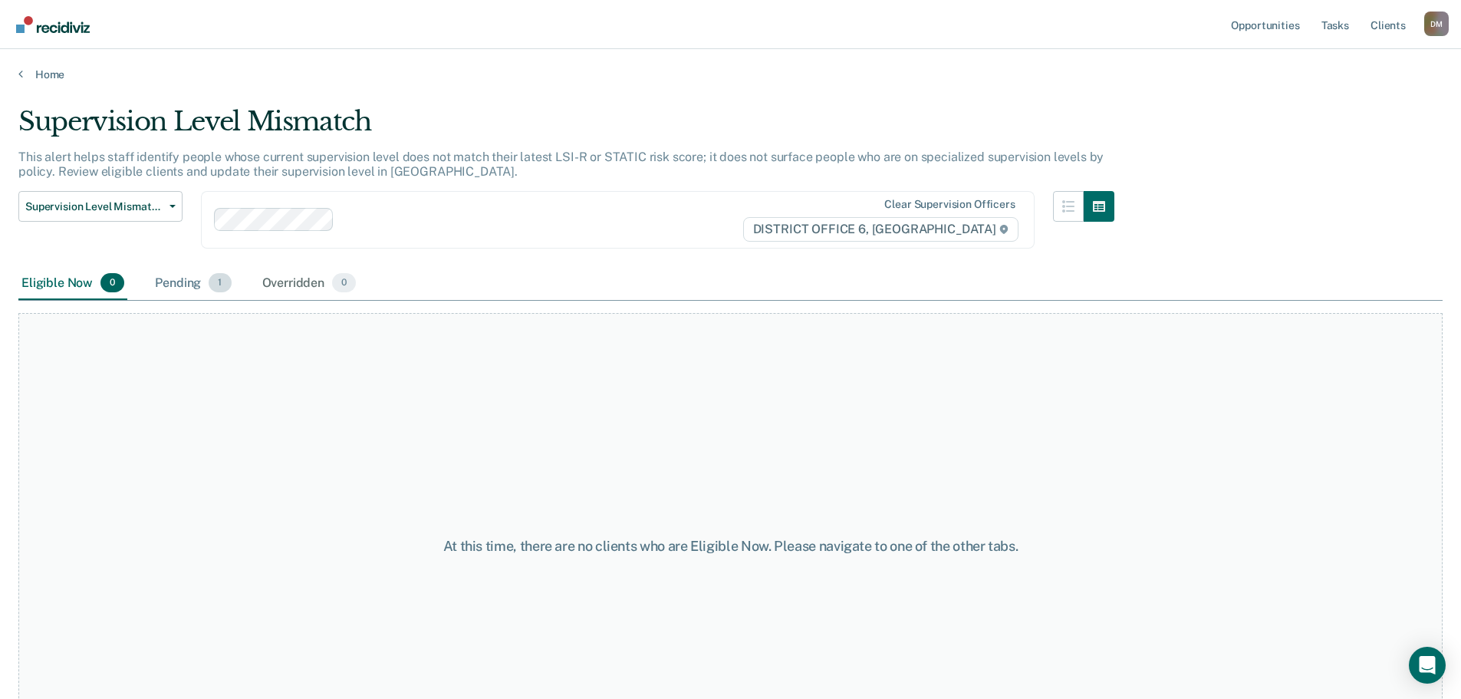
click at [211, 275] on span "1" at bounding box center [220, 283] width 22 height 20
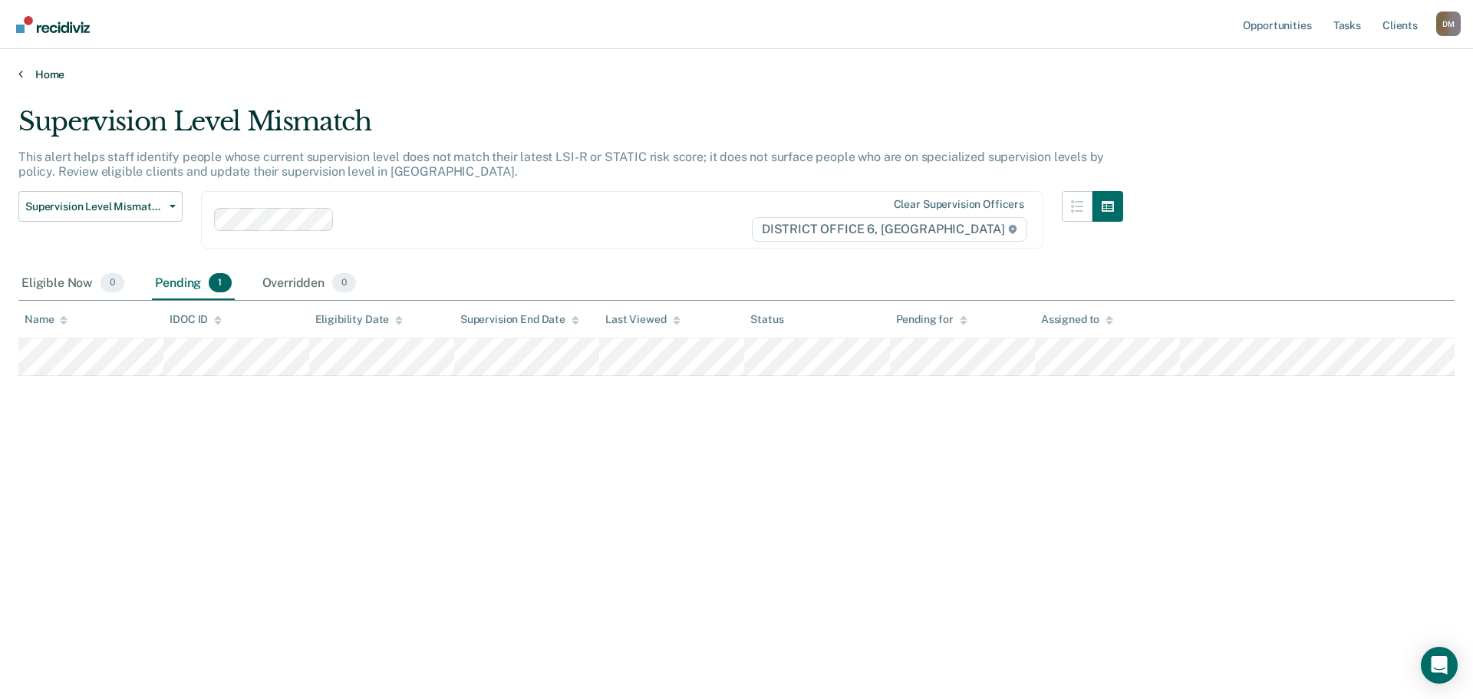
click at [46, 76] on link "Home" at bounding box center [736, 75] width 1436 height 14
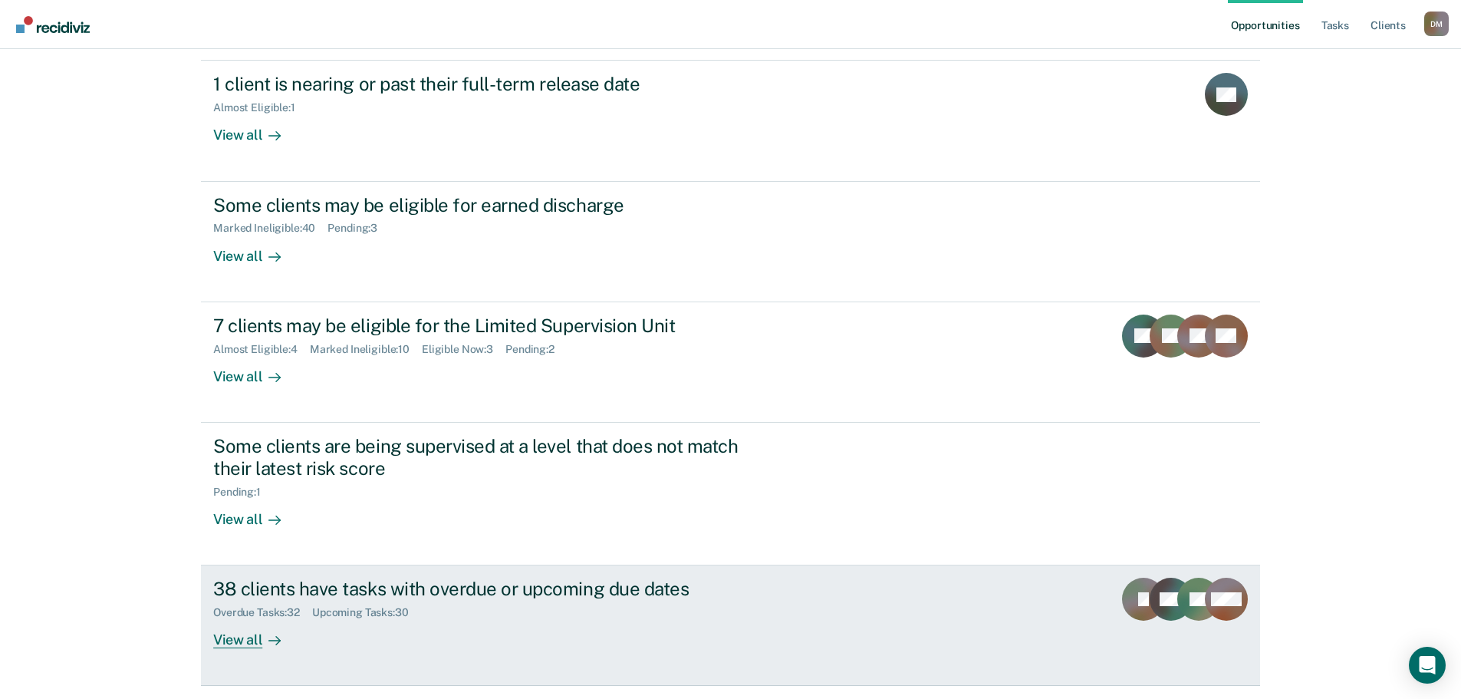
scroll to position [206, 0]
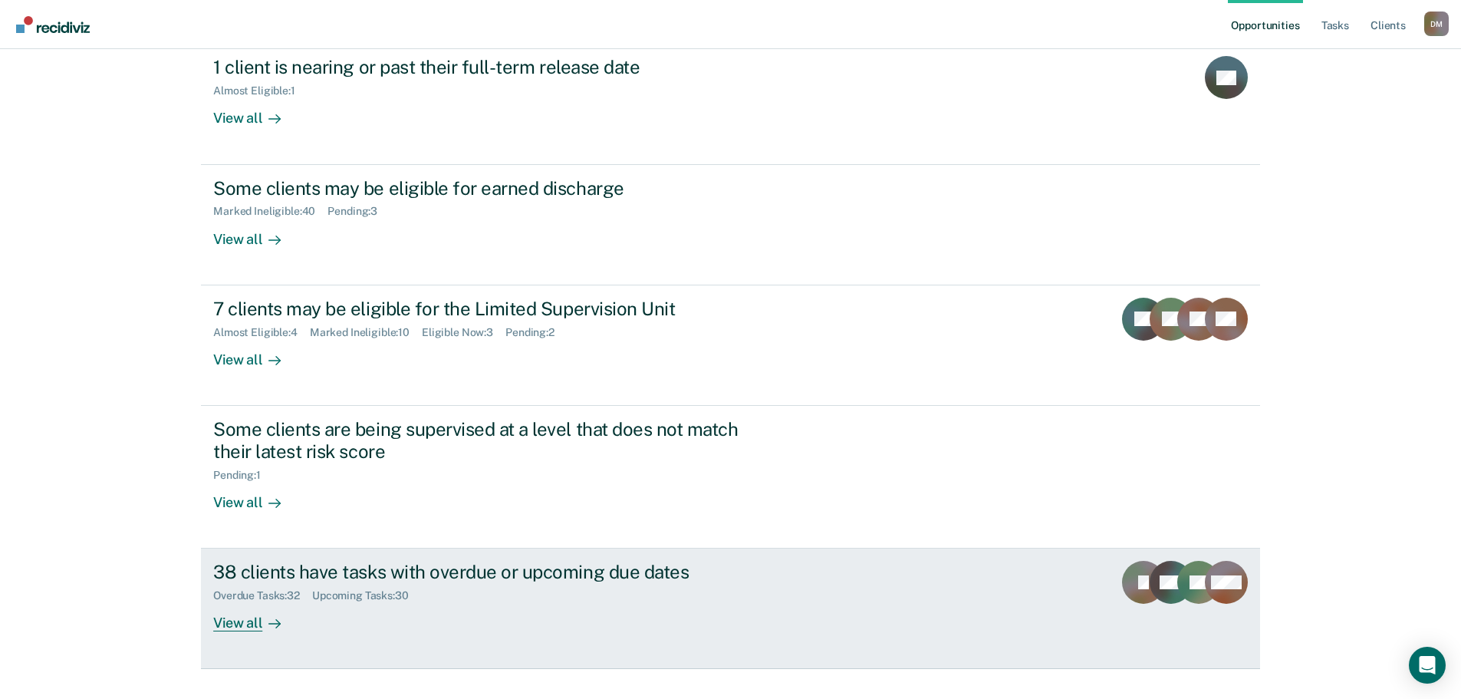
click at [344, 561] on div "38 clients have tasks with overdue or upcoming due dates" at bounding box center [482, 572] width 539 height 22
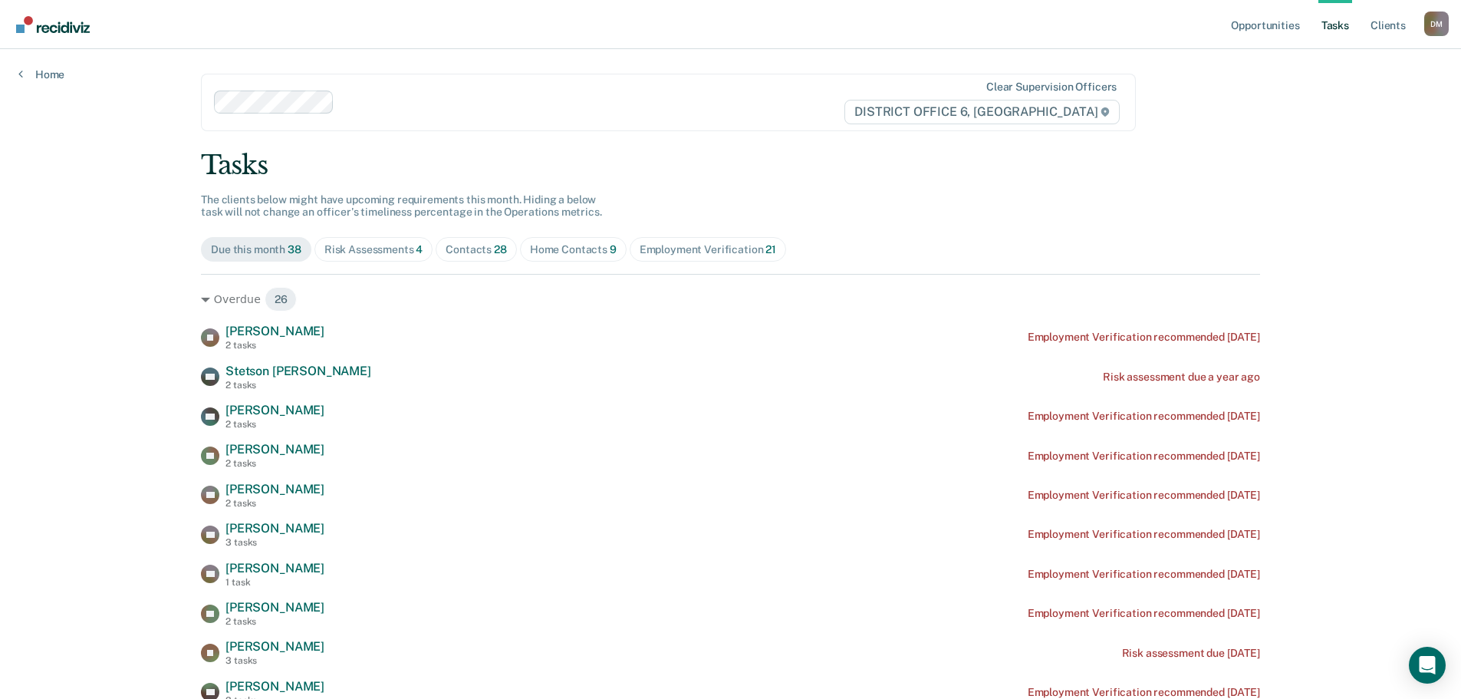
click at [389, 258] on span "Risk Assessments 4" at bounding box center [374, 249] width 119 height 25
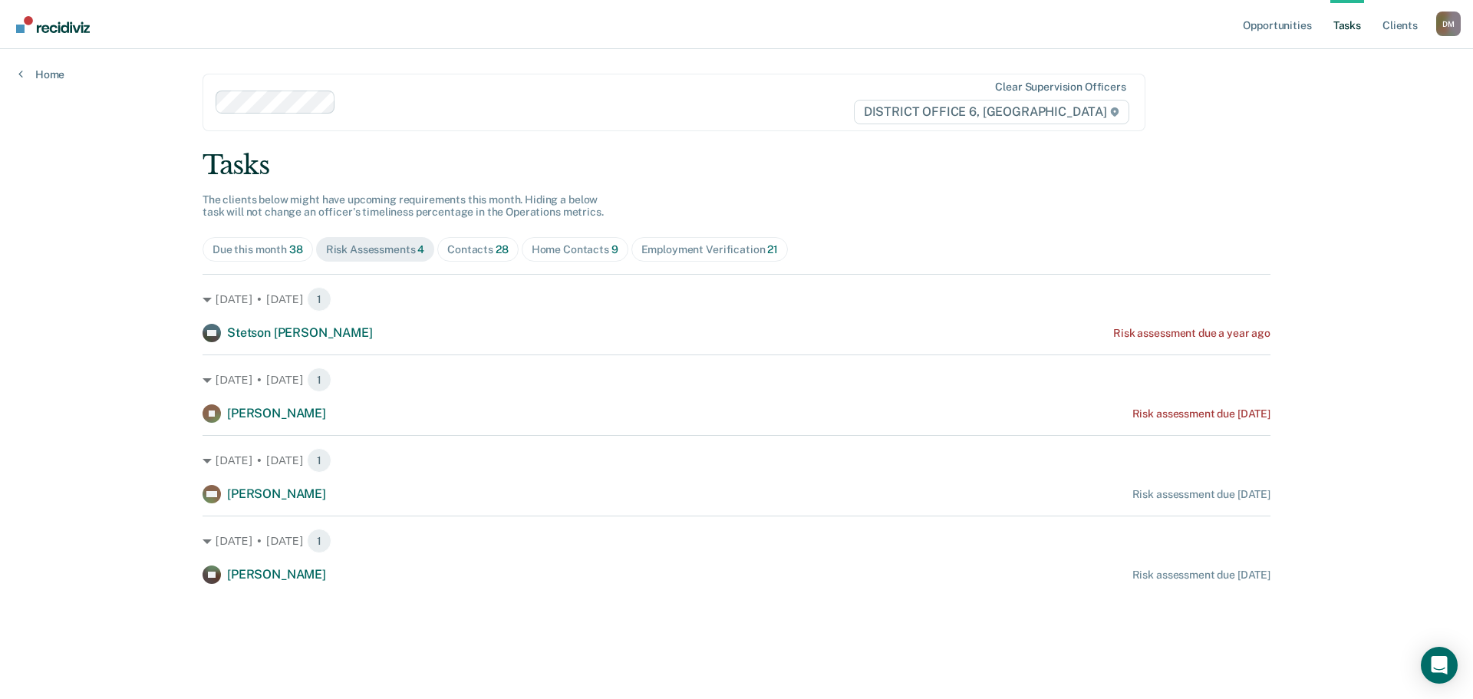
click at [492, 245] on div "Contacts 28" at bounding box center [477, 249] width 61 height 13
